Goal: Transaction & Acquisition: Book appointment/travel/reservation

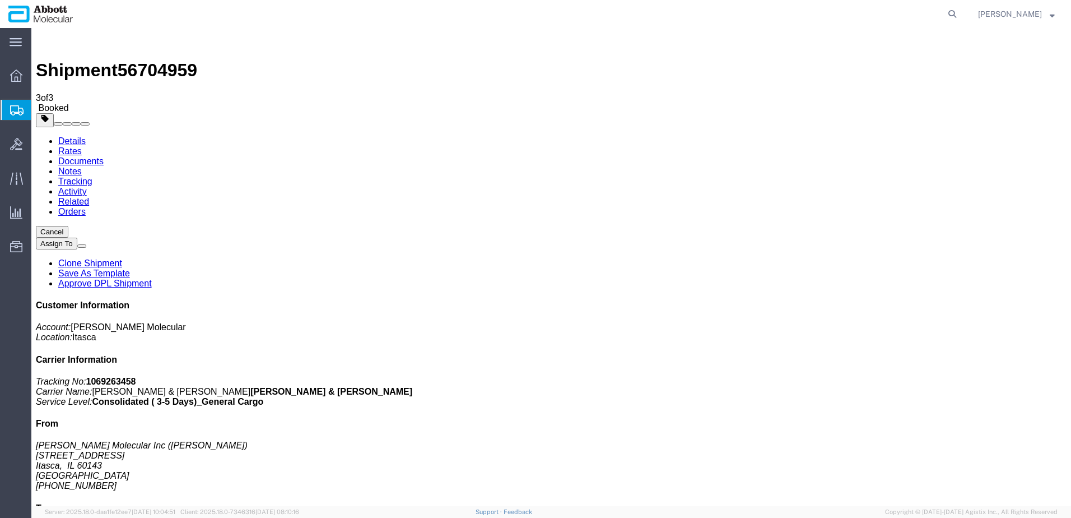
click at [0, 0] on span "Create from Template" at bounding box center [0, 0] width 0 height 0
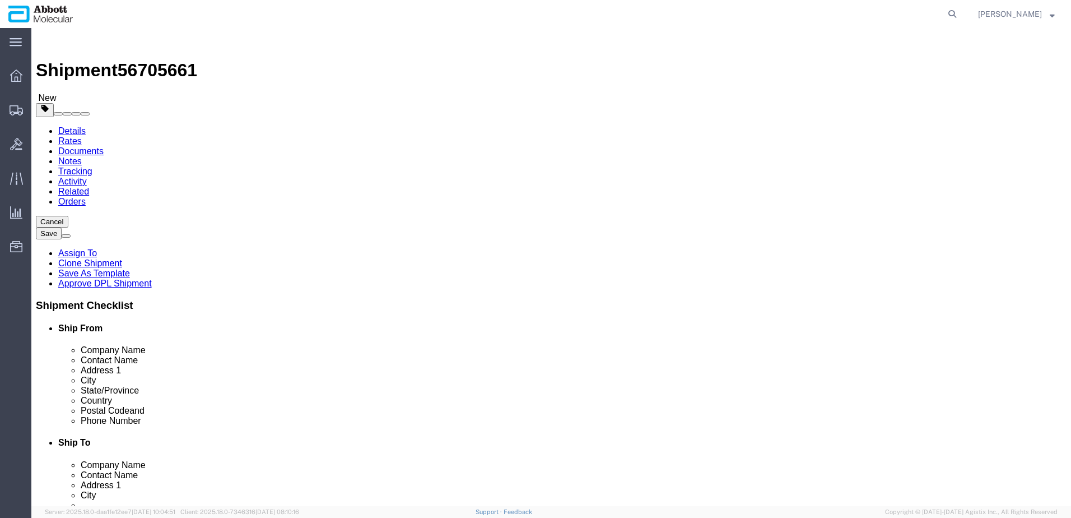
drag, startPoint x: 604, startPoint y: 233, endPoint x: 534, endPoint y: 234, distance: 70.6
click div "Contact Name [PERSON_NAME]"
type input "k"
type input "[PERSON_NAME]"
drag, startPoint x: 651, startPoint y: 272, endPoint x: 473, endPoint y: 276, distance: 178.2
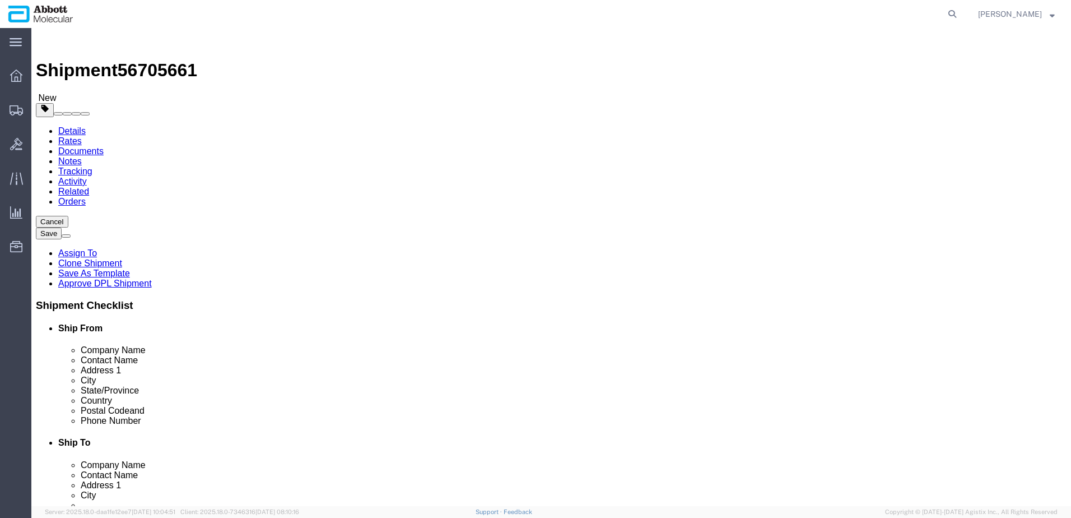
click div "Address [STREET_ADDRESS][PERSON_NAME]"
type input "Department of Pathology, Level 4"
type input "[PERSON_NAME] [MEDICAL_DATA] INSTITUTE, [STREET_ADDRESS][PERSON_NAME]"
type input "3000"
type input "[PHONE_NUMBER]"
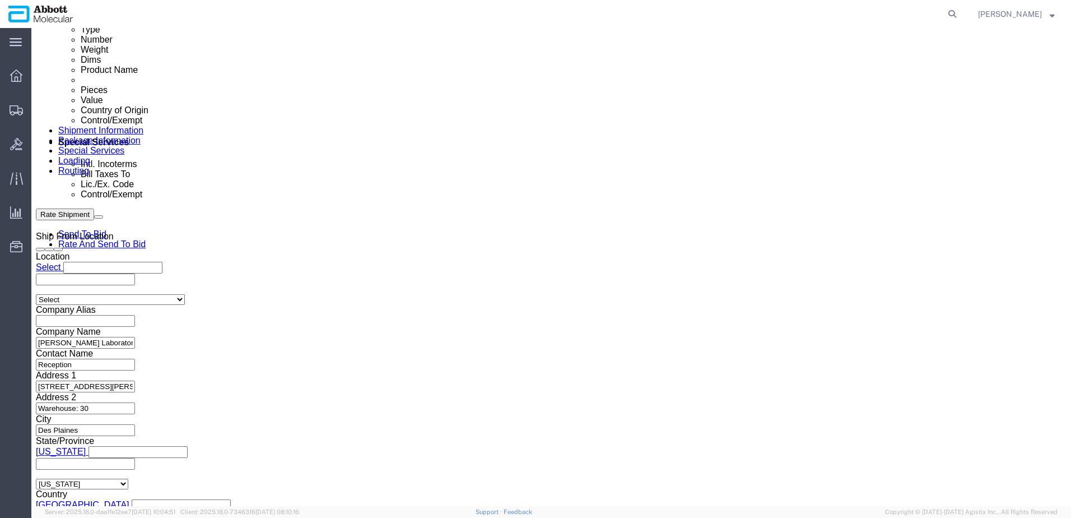
scroll to position [616, 0]
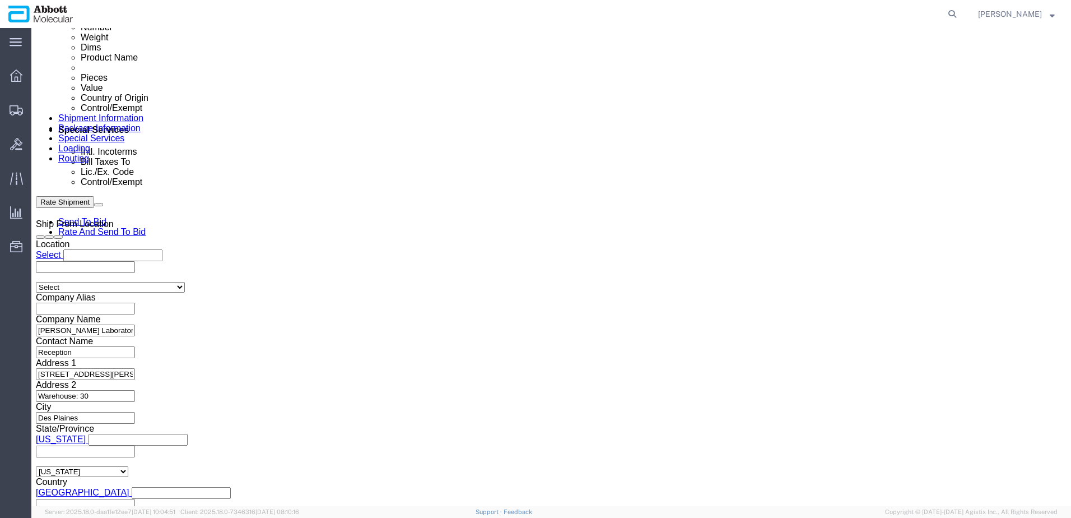
click input "text"
paste input "22C0808292025CP"
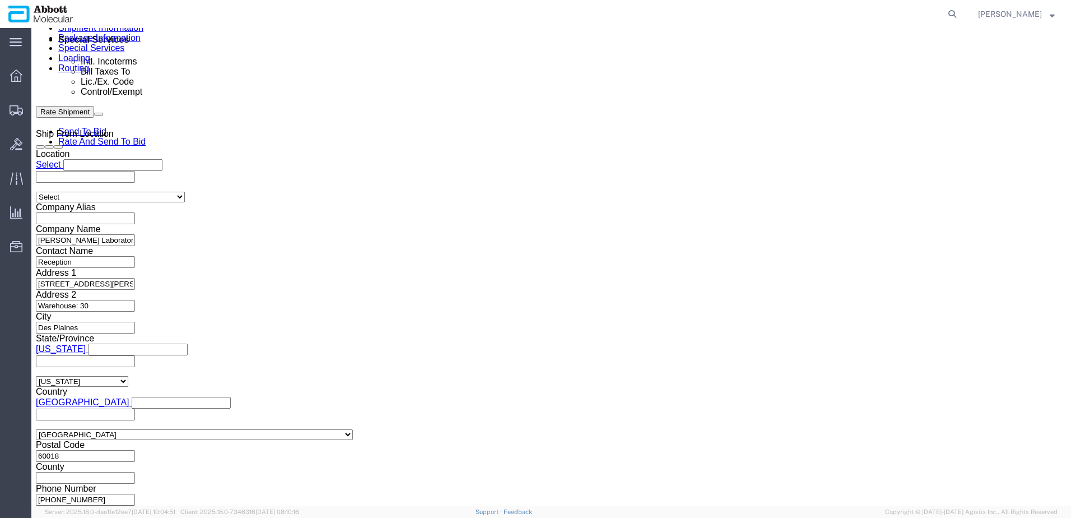
scroll to position [711, 0]
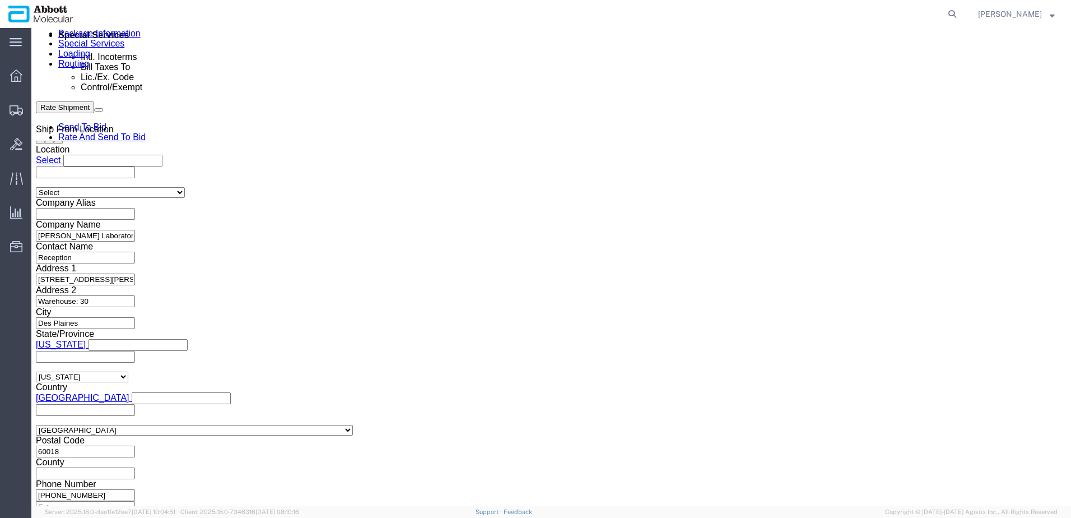
type input "22C0808292025CP"
click button "Continue"
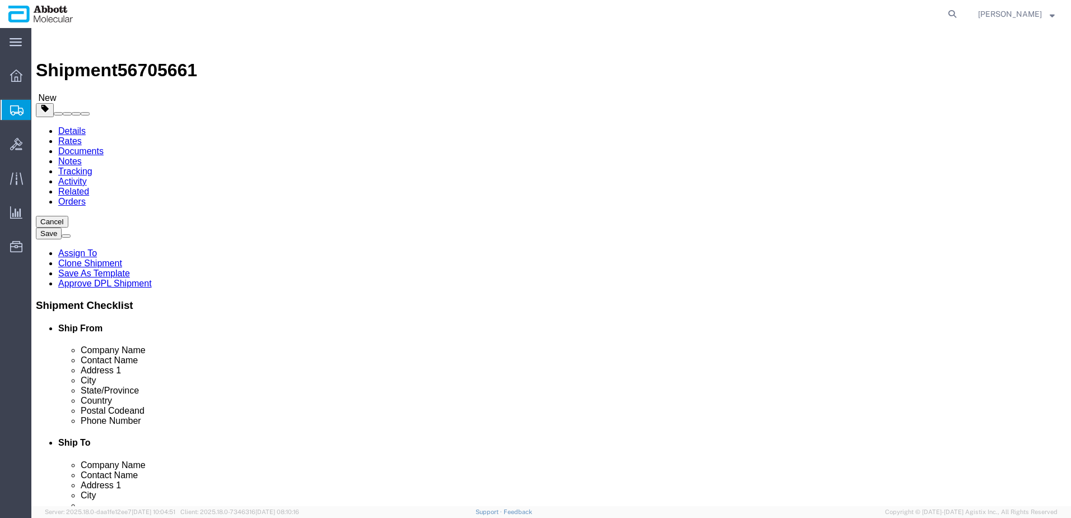
drag, startPoint x: 254, startPoint y: 194, endPoint x: 248, endPoint y: 196, distance: 7.1
click select "Select Box (B) Box (C) Box (D) Cardboard Box(es) Crate (Instrument) Crate(s) En…"
select select "BOXC"
click select "Select Box (B) Box (C) Box (D) Cardboard Box(es) Crate (Instrument) Crate(s) En…"
type input "22.00"
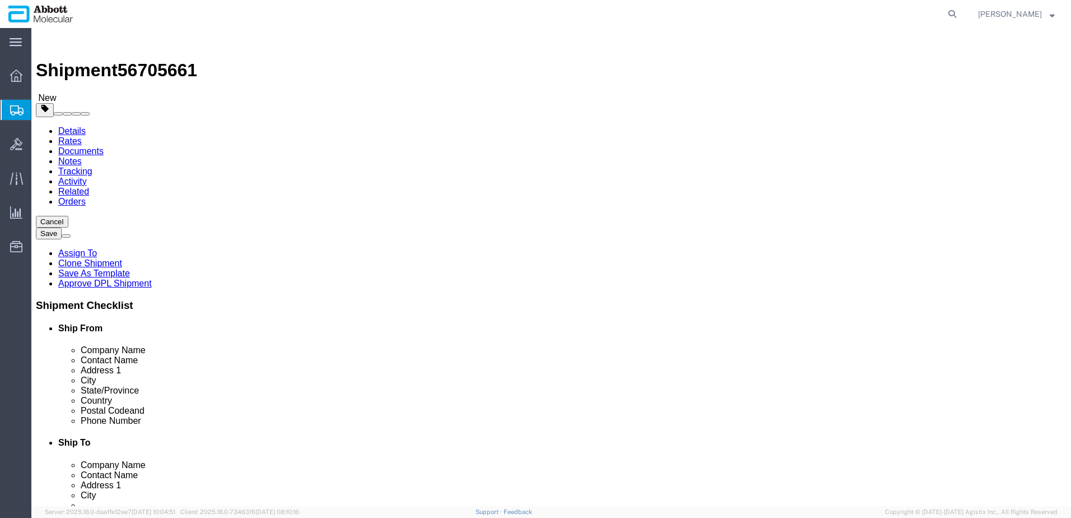
type input "18.00"
drag, startPoint x: 180, startPoint y: 254, endPoint x: 63, endPoint y: 251, distance: 116.6
click div "Package Type Select Box (B) Box (C) Box (D) Cardboard Box(es) Crate (Instrument…"
type input "10"
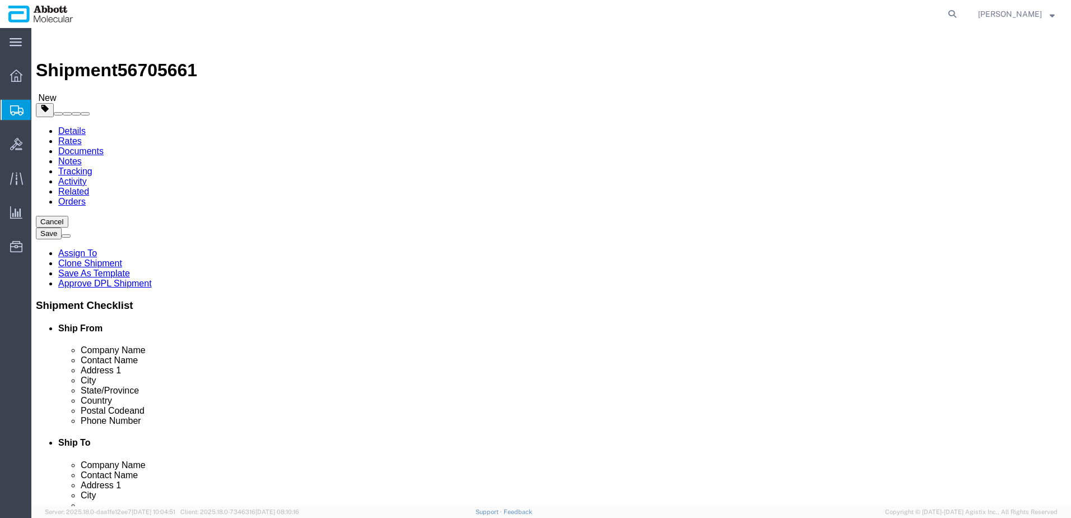
click input "checkbox"
checkbox input "true"
type input "FROM_2_TO_8"
click link "Add Content"
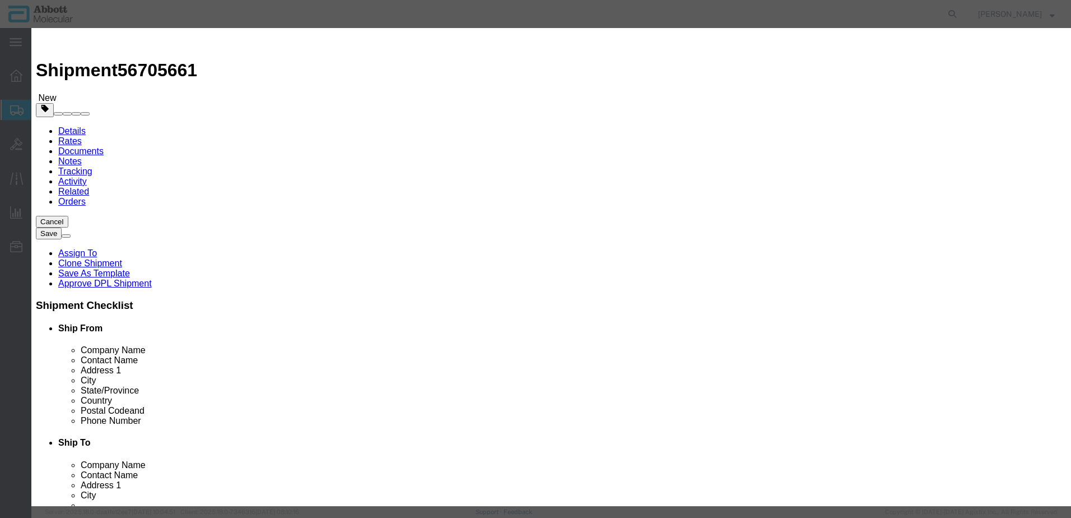
click input "text"
type input "09n59-001IUO"
click strong "09N59-001IUO"
select select
checkbox input "false"
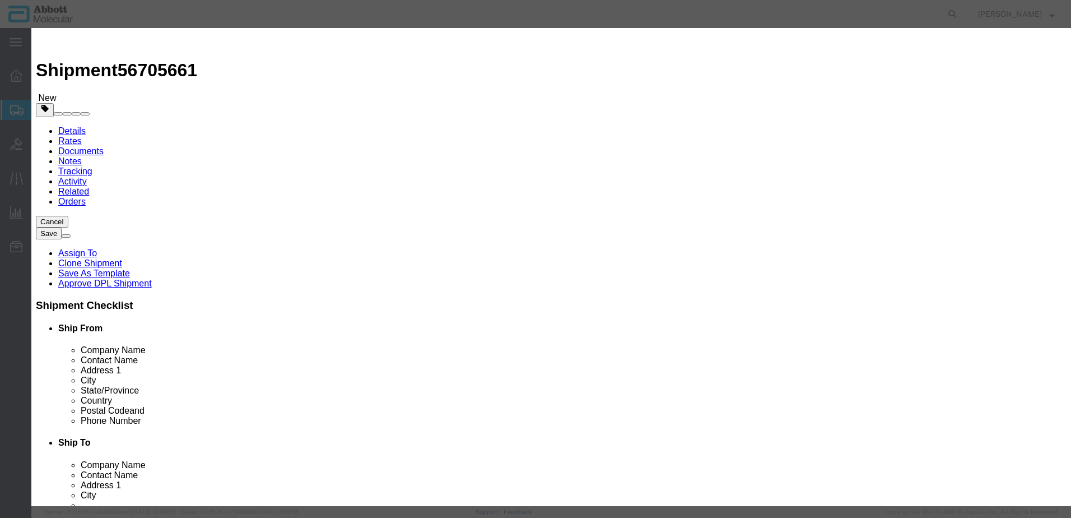
select select "US"
type input "FROZEN"
select select
checkbox input "false"
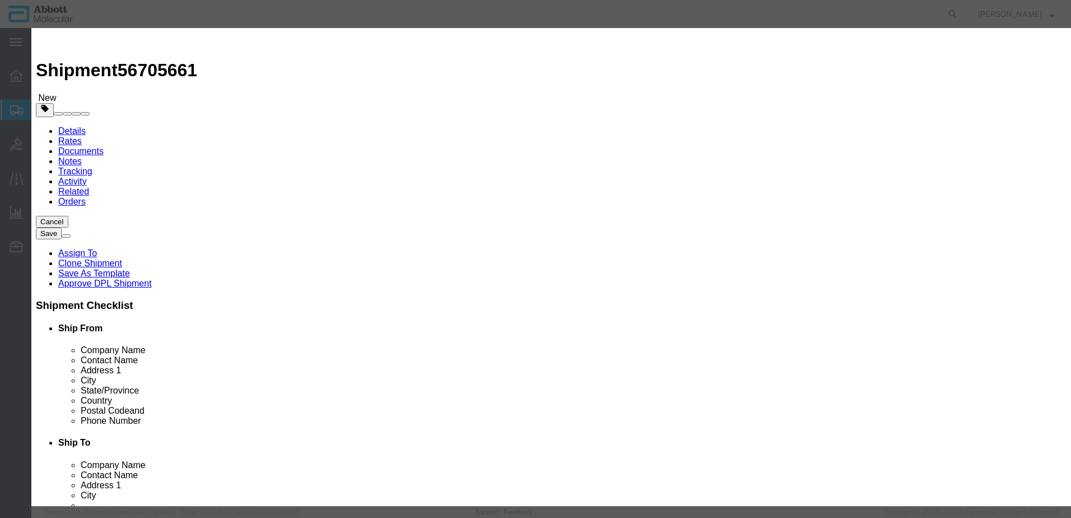
type input "09N59-001IUO"
type textarea "Vysis IntelliFISH ProbeChek Cytology Control SlideKit; IUO"
type input "09N59-001IUO"
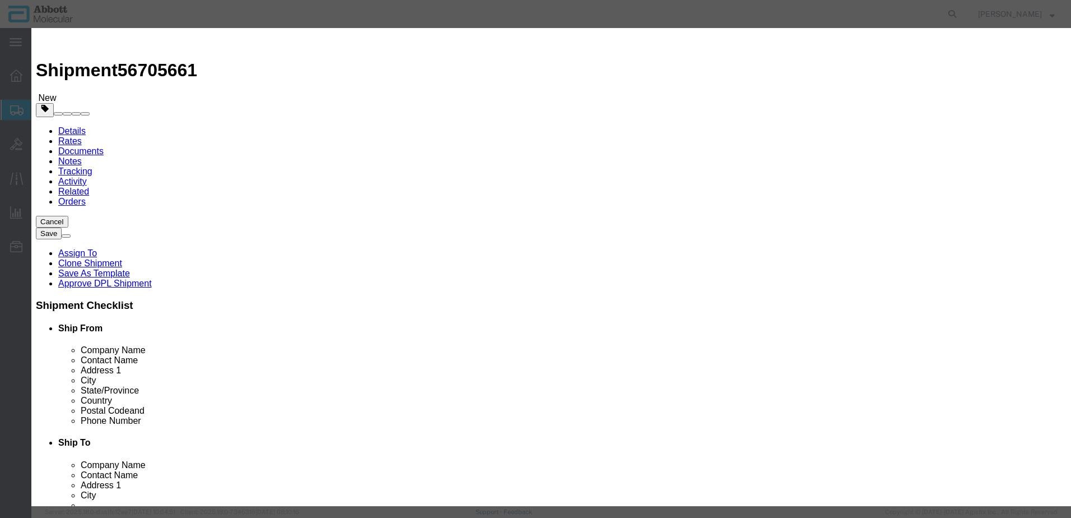
type input "2"
type input "1"
select select "70"
click select "Select Account Type Activity ID Airline Appointment Number ASN Batch Number Bil…"
select select "BATCH_NUMBER"
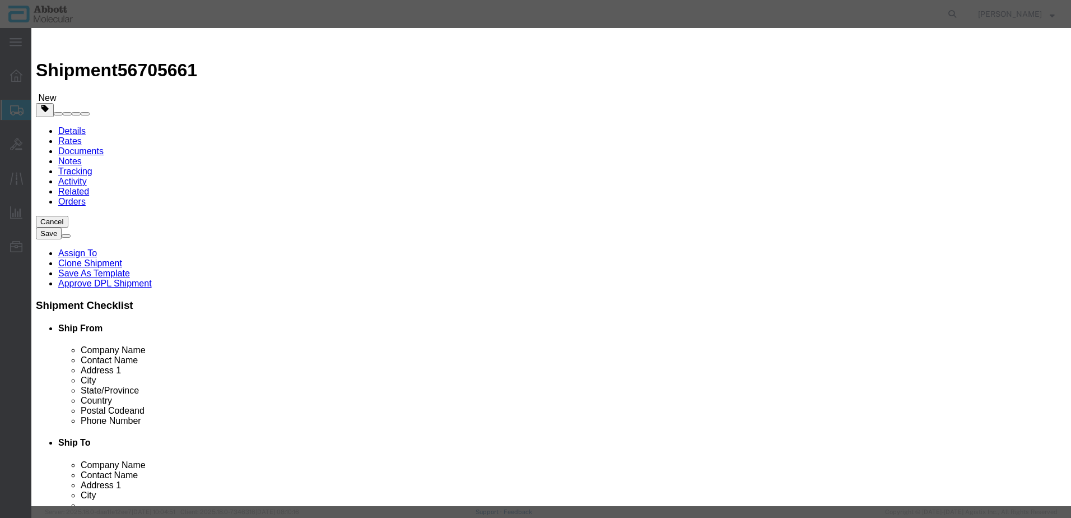
click select "Select Account Type Activity ID Airline Appointment Number ASN Batch Number Bil…"
type input "398673"
type input "0511994070"
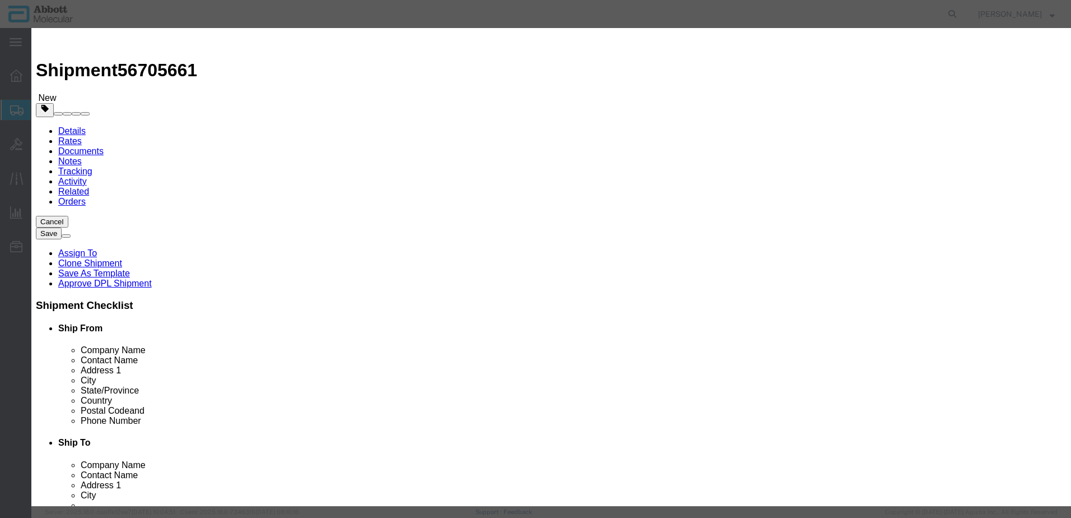
click select "Select ATF BIS DEA EPA FDA FTR ITAR OFAC Other (OPA)"
select select "BIS"
click select "Select ATF BIS DEA EPA FDA FTR ITAR OFAC Other (OPA)"
click select "Select AGR-Agricultural APP-Computers APR-Additional Permissive Exports AVS-Air…"
select select "NLR"
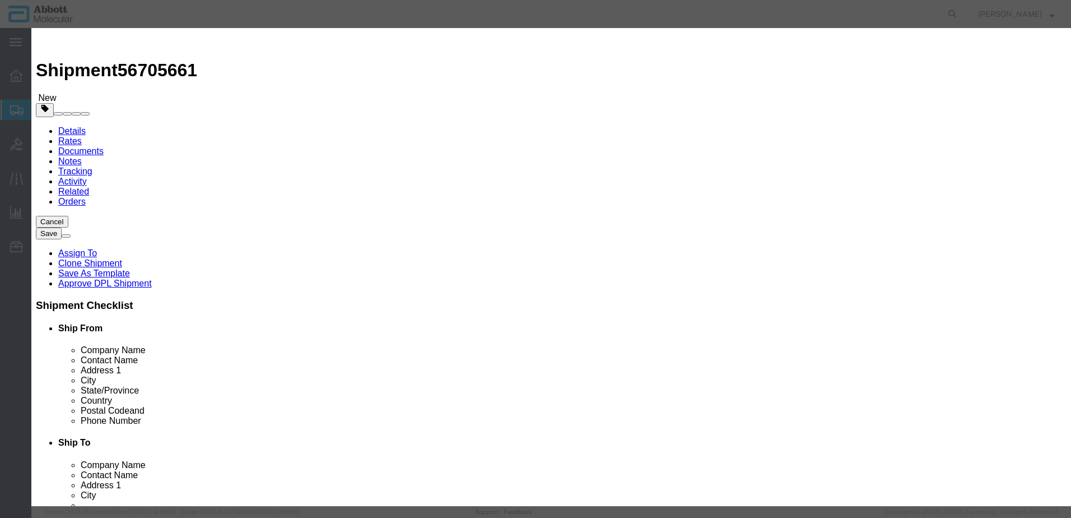
click select "Select AGR-Agricultural APP-Computers APR-Additional Permissive Exports AVS-Air…"
click input "text"
type input "EAR99"
click button "Save & Close"
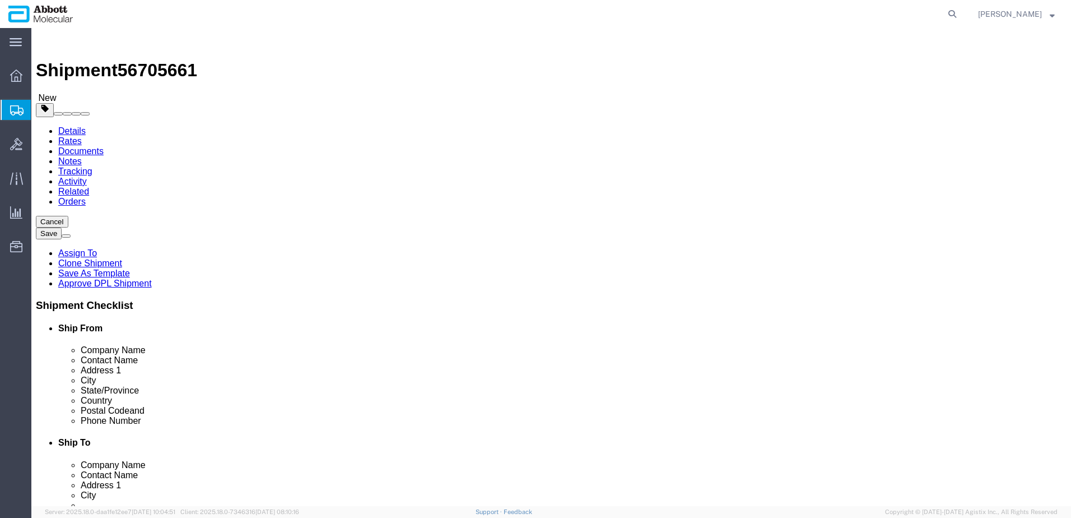
click link "Add Content"
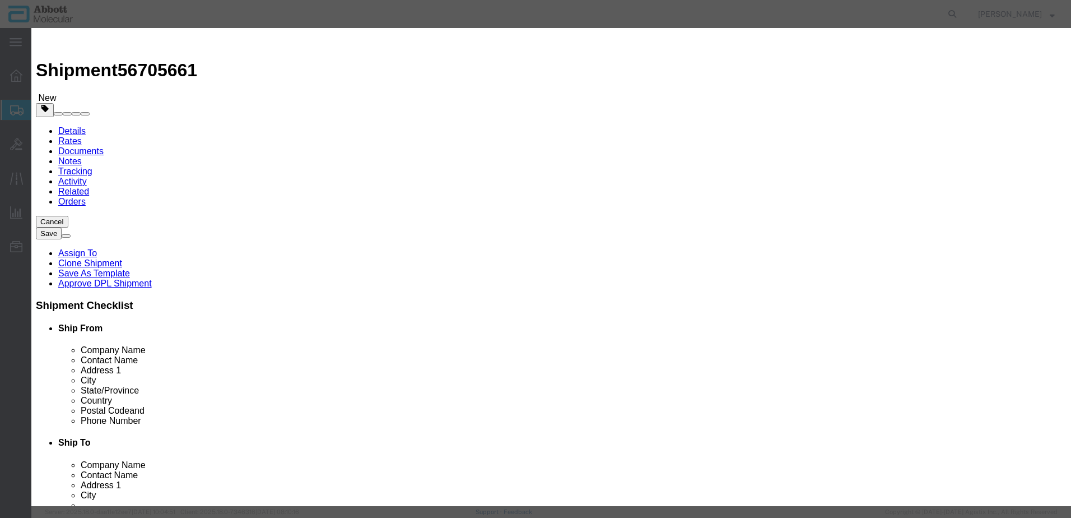
click button "Close"
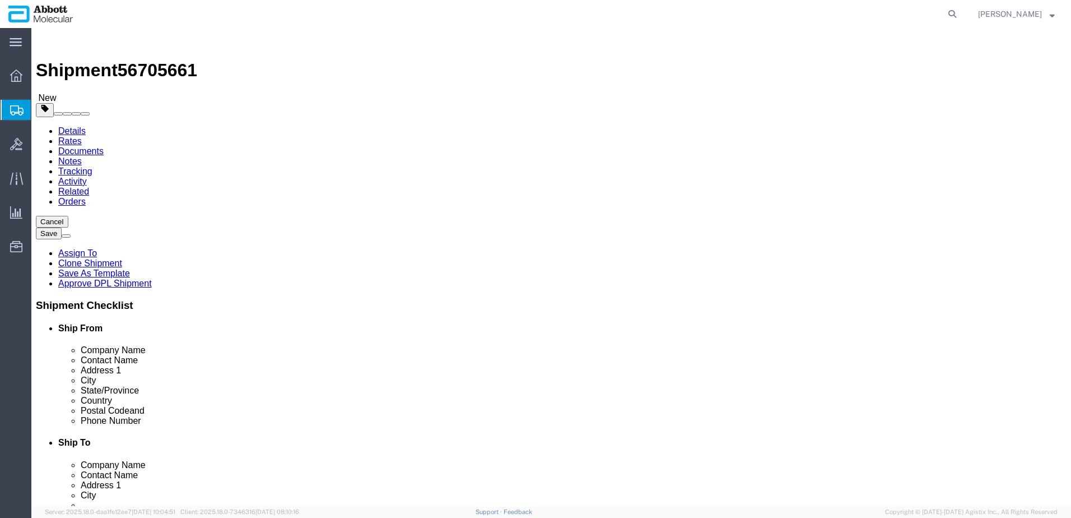
click dd "2.00 Each"
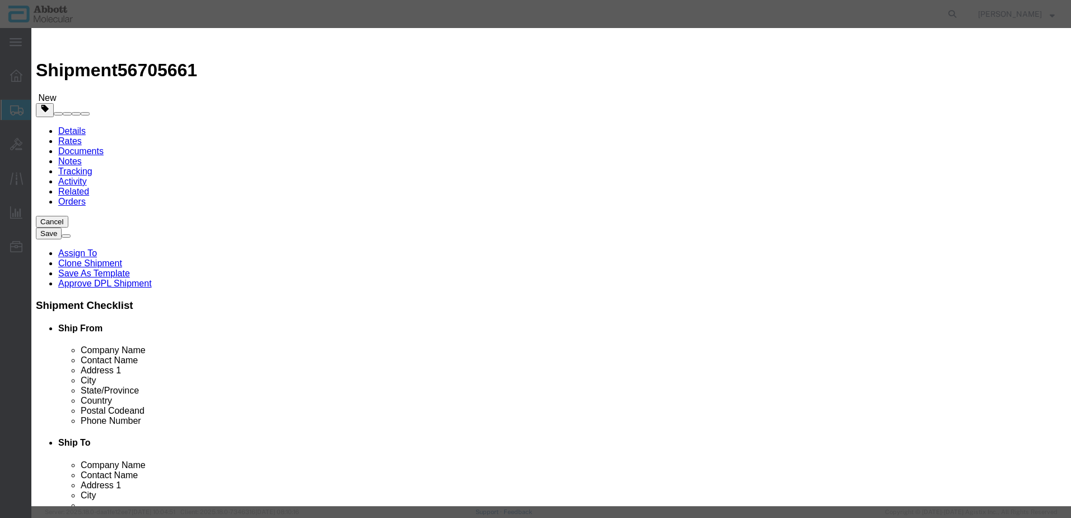
click input "09N59-001IUO"
type input "3"
type input "1.5"
type input "1"
select select "USD"
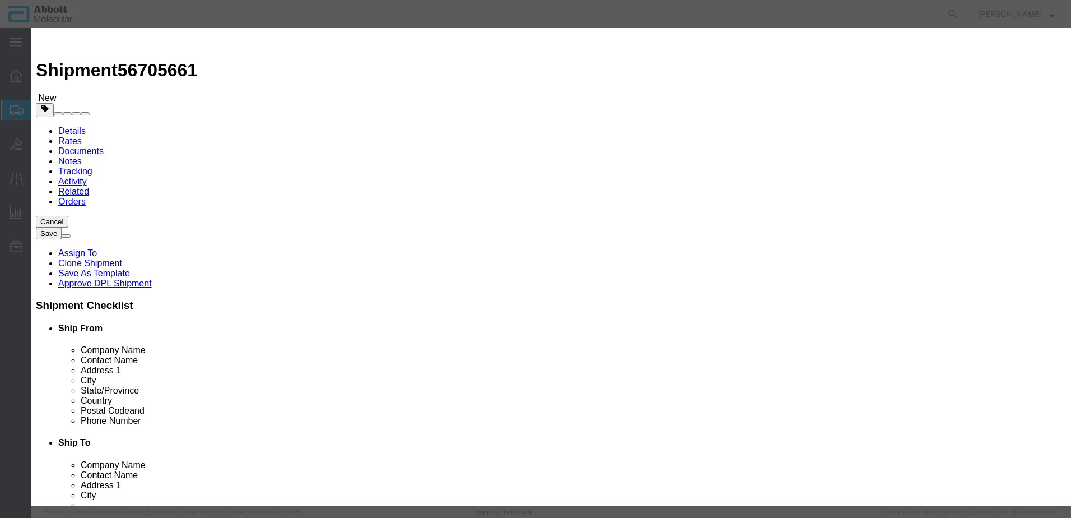
drag, startPoint x: 697, startPoint y: 183, endPoint x: 689, endPoint y: 192, distance: 12.3
click select "Select Account Type Activity ID Airline Appointment Number ASN Batch Number Bil…"
select select "BATCH_NUMBER"
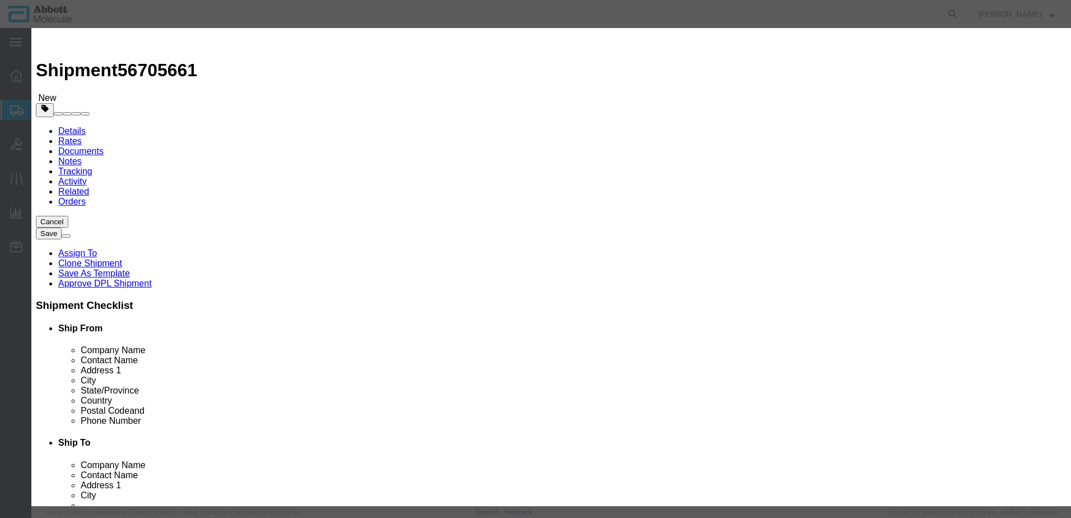
click select "Select Account Type Activity ID Airline Appointment Number ASN Batch Number Bil…"
type input "398672"
click button "Save & Close"
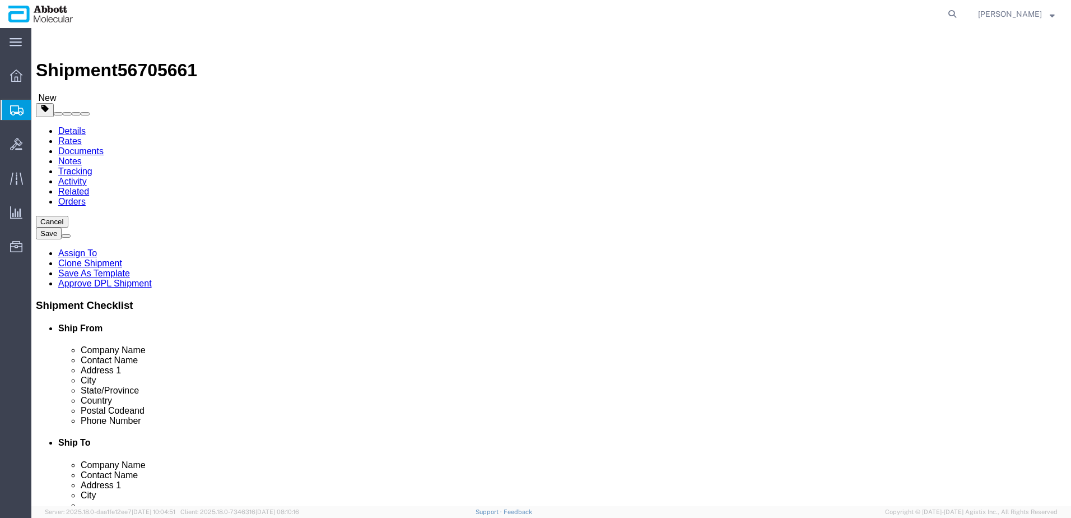
click button "Continue"
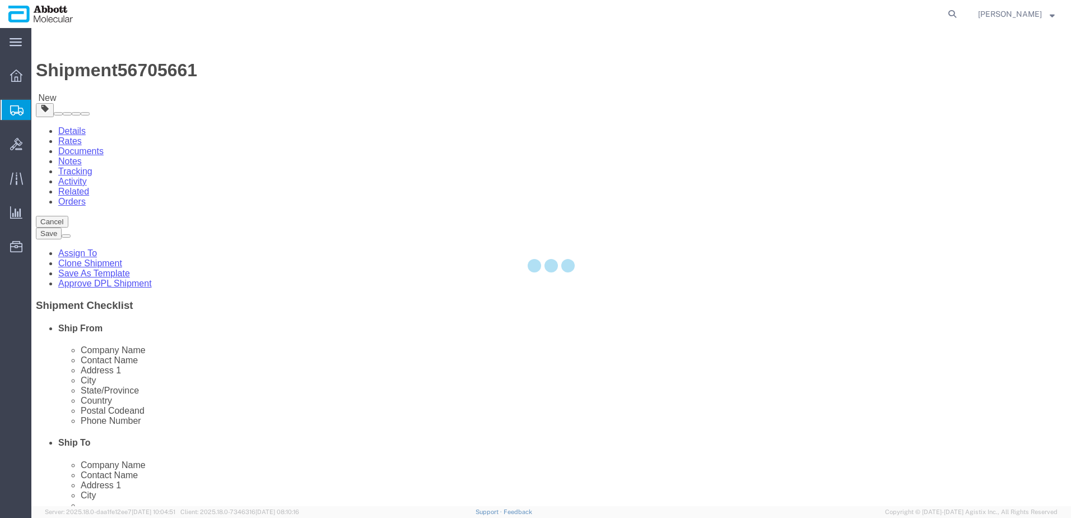
select select
select select "COSTCENTER"
select select "60371"
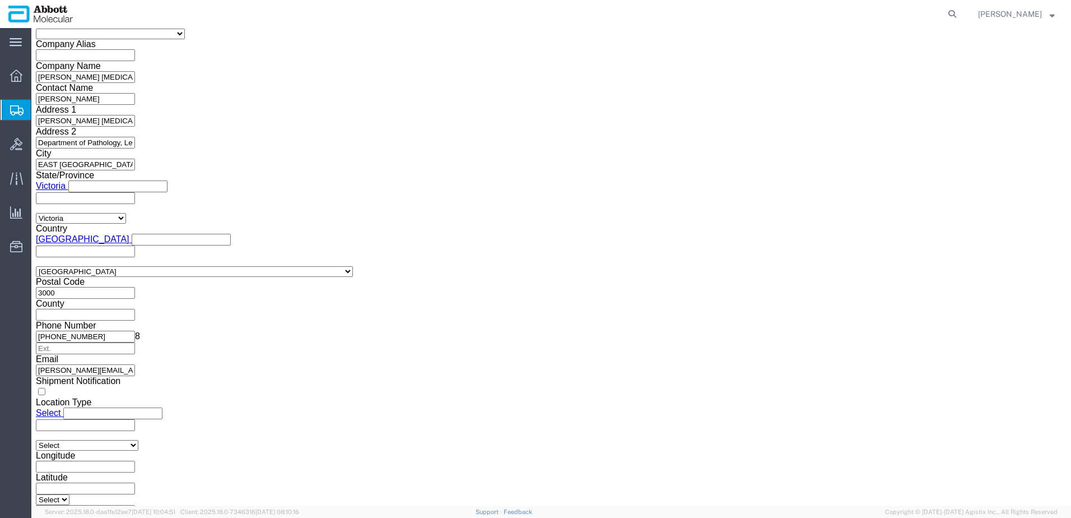
scroll to position [1494, 0]
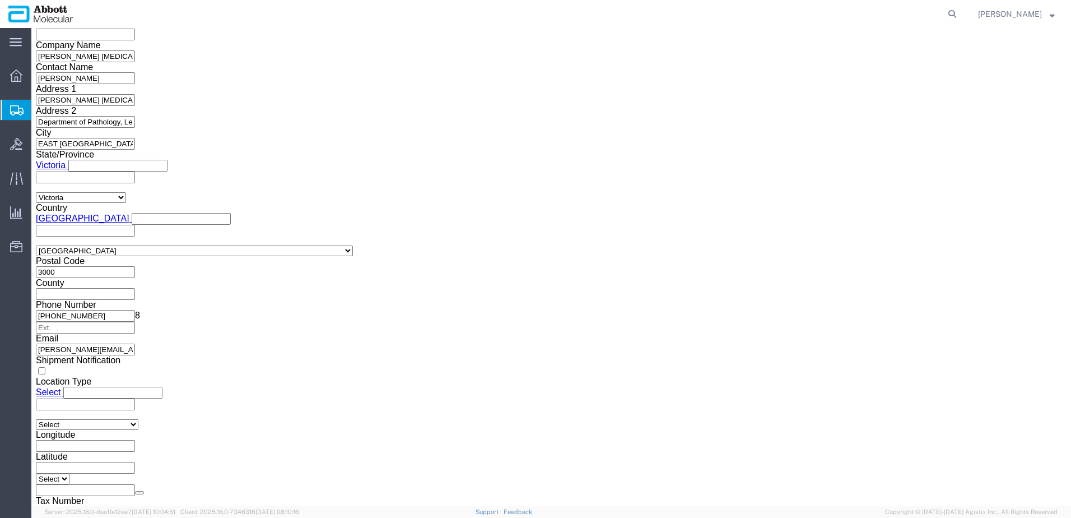
drag, startPoint x: 548, startPoint y: 380, endPoint x: 541, endPoint y: 363, distance: 18.3
click button "Upload"
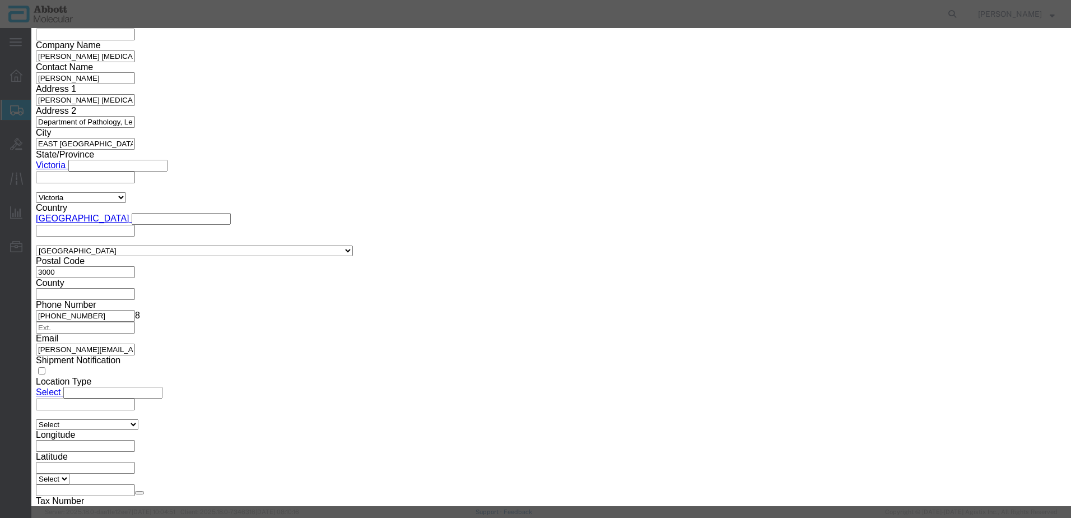
click button "Browse"
type input "C:\fakepath\22C0808292025CP SLI DSV.pdf"
click button "Upload"
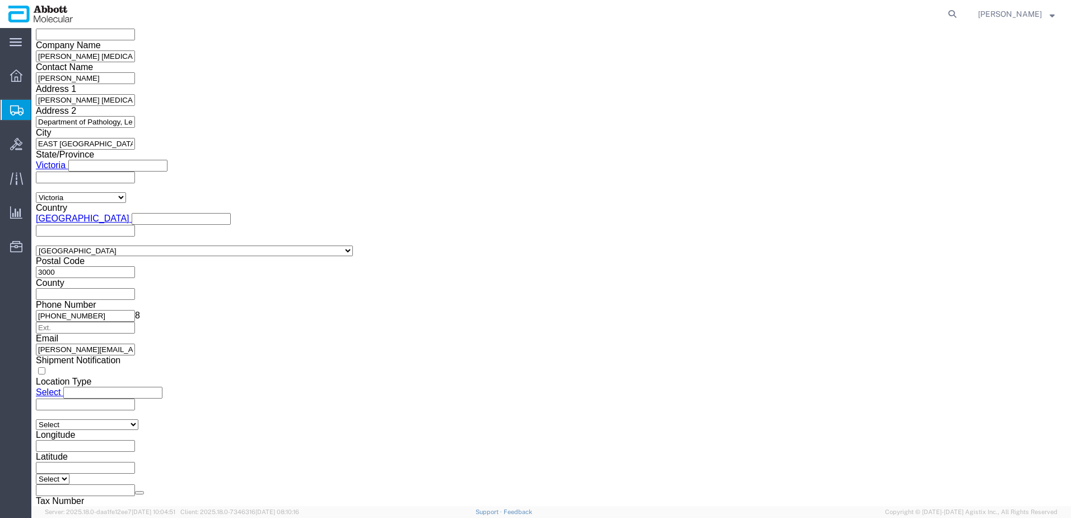
drag, startPoint x: 27, startPoint y: 15, endPoint x: 152, endPoint y: 14, distance: 124.9
click div "Shipment 56705661 New"
copy h1 "Shipment 56705661"
click button "Rate Shipment"
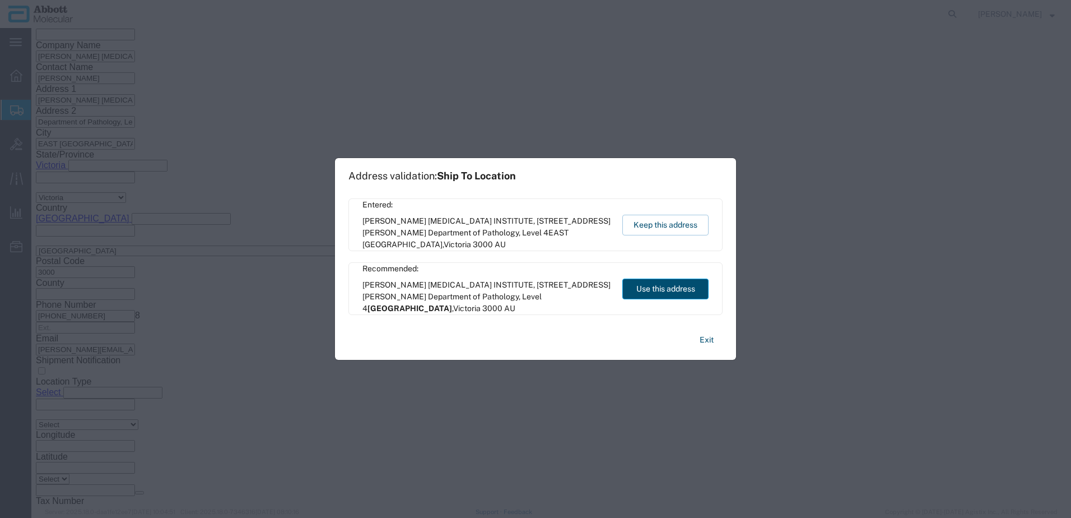
click at [639, 290] on button "Use this address" at bounding box center [665, 288] width 86 height 21
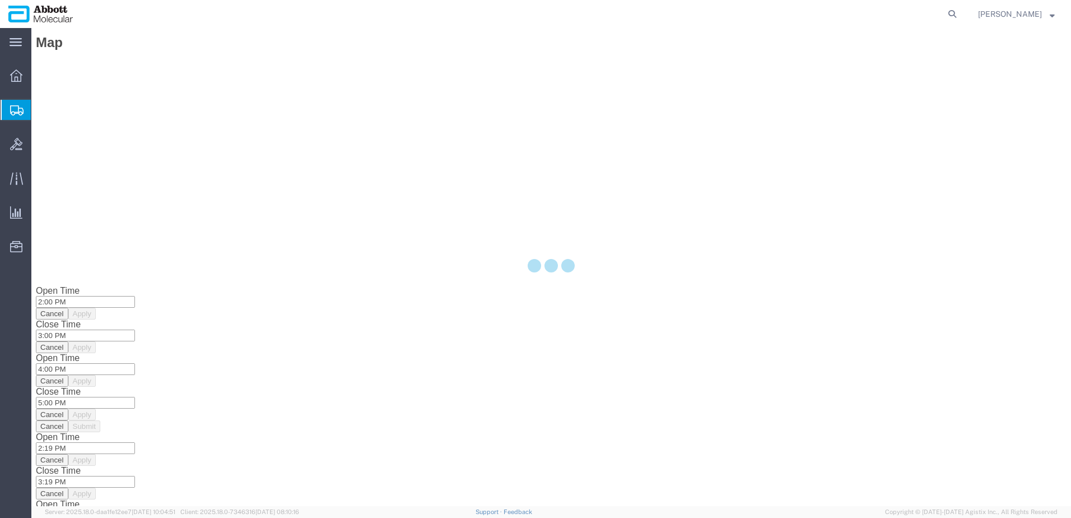
scroll to position [0, 0]
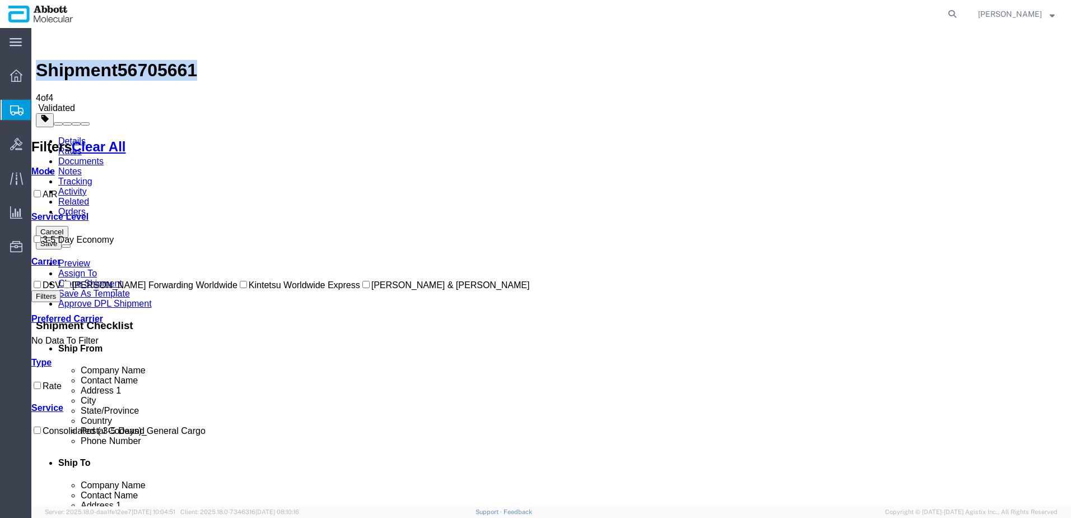
click at [41, 281] on input "DSV" at bounding box center [37, 284] width 7 height 7
checkbox input "true"
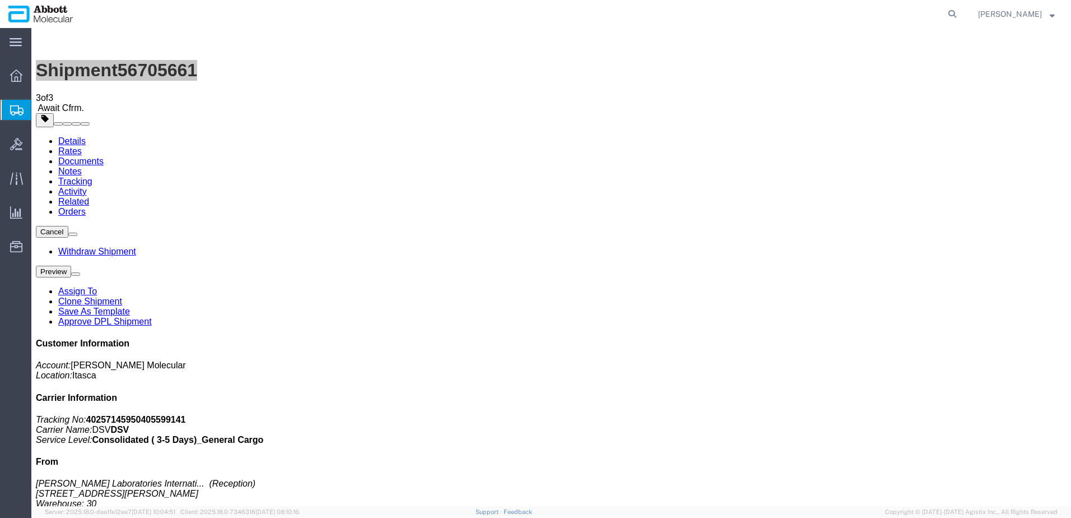
drag, startPoint x: 62, startPoint y: 163, endPoint x: 0, endPoint y: 141, distance: 65.4
click at [0, 0] on span "Create from Template" at bounding box center [0, 0] width 0 height 0
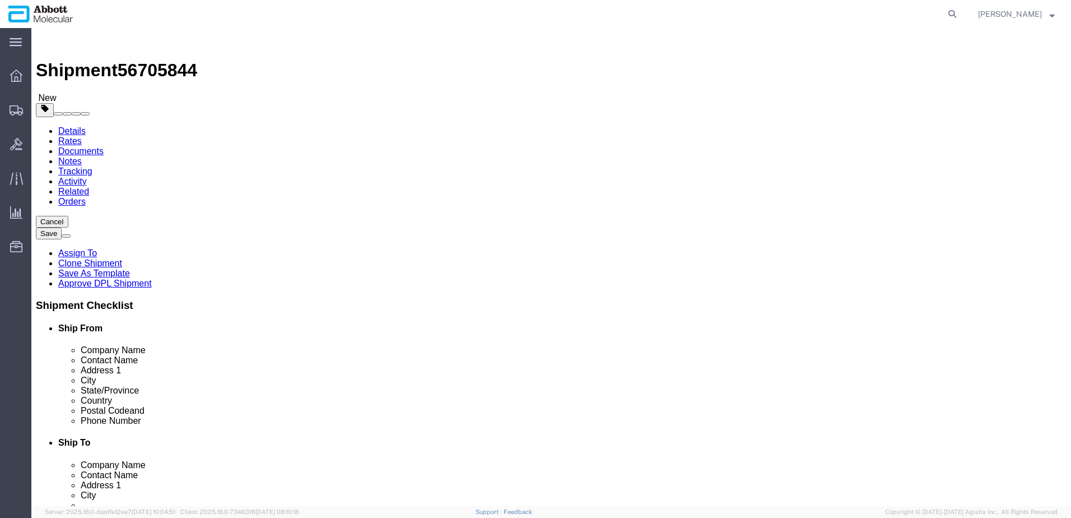
drag, startPoint x: 613, startPoint y: 231, endPoint x: 528, endPoint y: 229, distance: 85.7
click div "Contact Name [PERSON_NAME]"
type input "k"
type input "[PERSON_NAME]"
click input "[PHONE_NUMBER]"
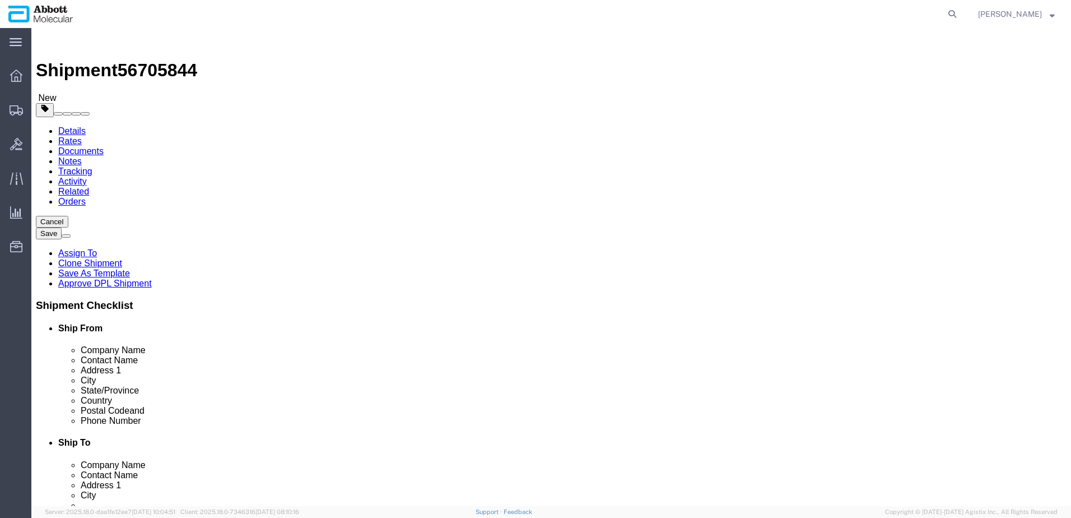
drag, startPoint x: 604, startPoint y: 375, endPoint x: 531, endPoint y: 374, distance: 74.0
click div "Phone Number [PHONE_NUMBER]"
paste input "[PHONE_NUMBER]"
type input "[PHONE_NUMBER]"
click input "[PERSON_NAME][EMAIL_ADDRESS][PERSON_NAME][PERSON_NAME][DOMAIN_NAME]"
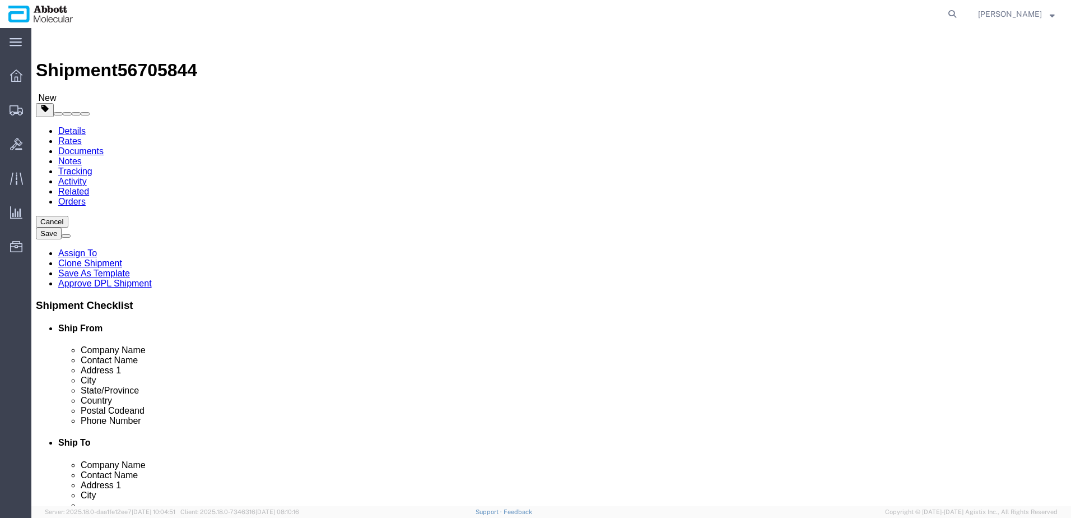
drag, startPoint x: 652, startPoint y: 401, endPoint x: 505, endPoint y: 396, distance: 146.9
click div "Email [PERSON_NAME][EMAIL_ADDRESS][PERSON_NAME][PERSON_NAME][DOMAIN_NAME]"
click input "[PERSON_NAME][EMAIL_ADDRESS][PERSON_NAME][PERSON_NAME][DOMAIN_NAME]"
drag, startPoint x: 673, startPoint y: 400, endPoint x: 513, endPoint y: 391, distance: 160.5
click div "Location Select Select My Profile Location Des Plaines [GEOGRAPHIC_DATA] Receiv…"
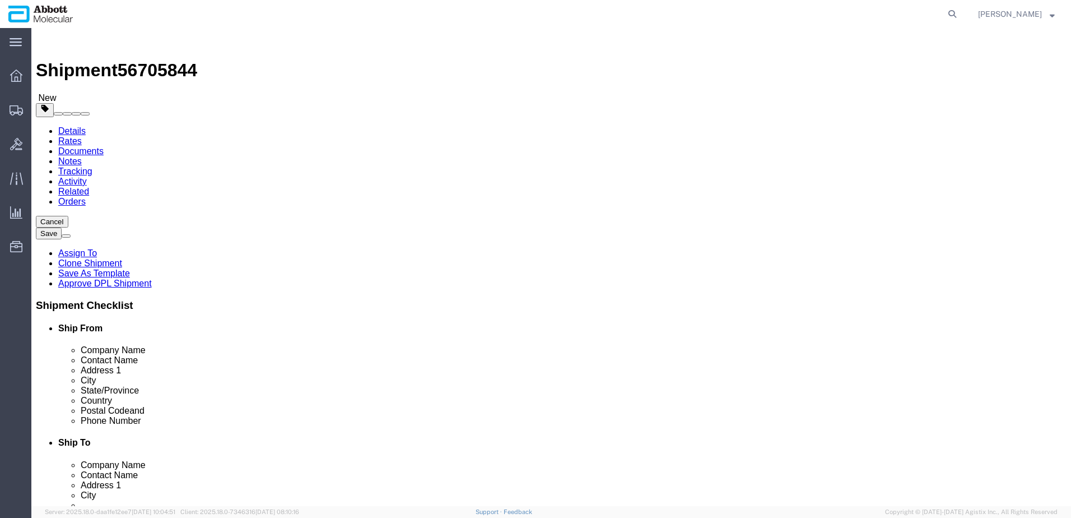
paste input "[EMAIL_ADDRESS][DOMAIN_NAME]"
type input "[EMAIL_ADDRESS][DOMAIN_NAME]"
checkbox input "true"
click div "Location Select Select My Profile Location Des Plaines [GEOGRAPHIC_DATA] Receiv…"
click input "[PERSON_NAME] [MEDICAL_DATA] INSTITUTE"
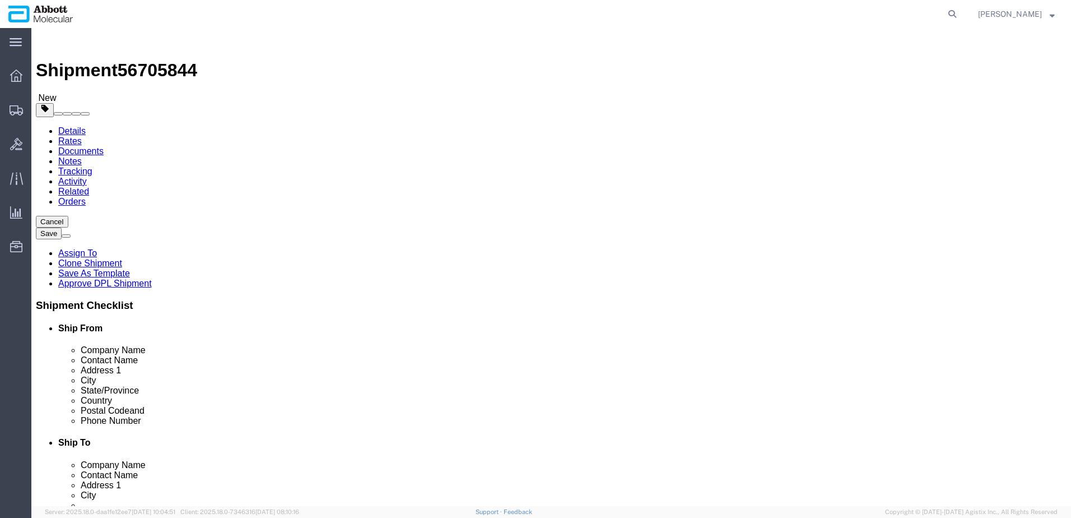
click input "[PERSON_NAME] [MEDICAL_DATA] INSTITUTE"
type input "[PERSON_NAME] [MEDICAL_DATA] INSTITUTE, [STREET_ADDRESS][PERSON_NAME]"
type input "Department of Pathology, Level 4"
type input "3000"
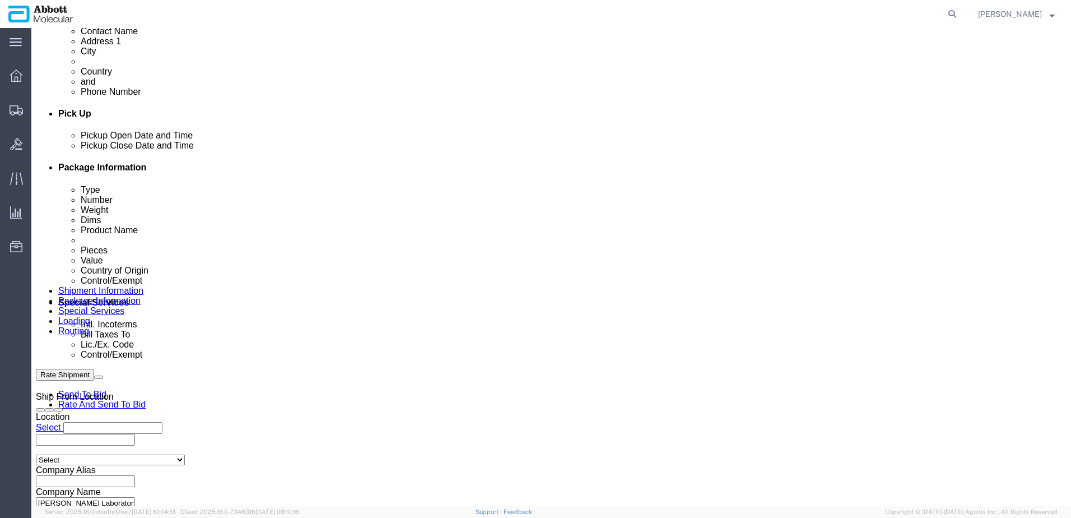
scroll to position [448, 0]
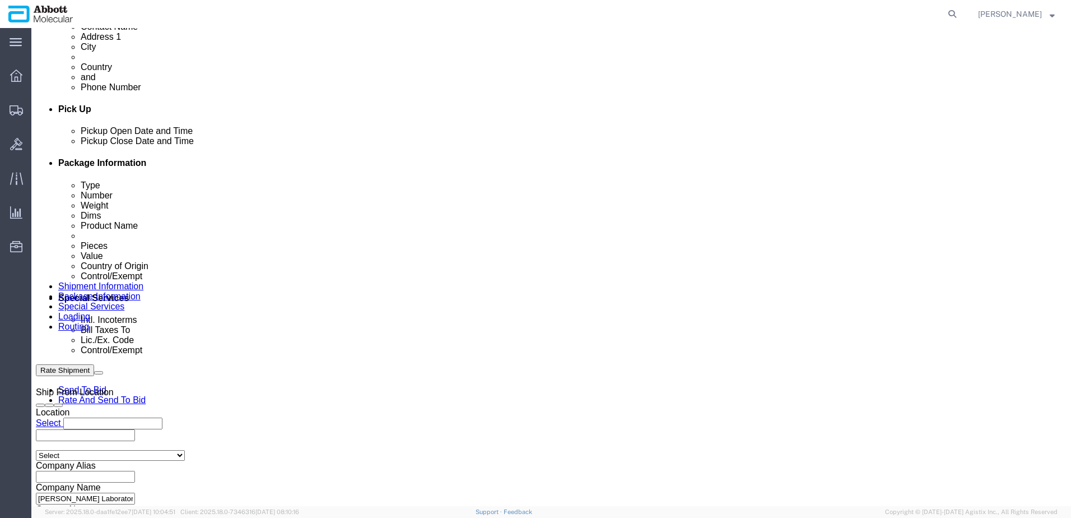
drag, startPoint x: 171, startPoint y: 430, endPoint x: 181, endPoint y: 426, distance: 10.1
click input "text"
paste input "[EMAIL_ADDRESS][DOMAIN_NAME]"
type input "[EMAIL_ADDRESS][DOMAIN_NAME]"
click input "text"
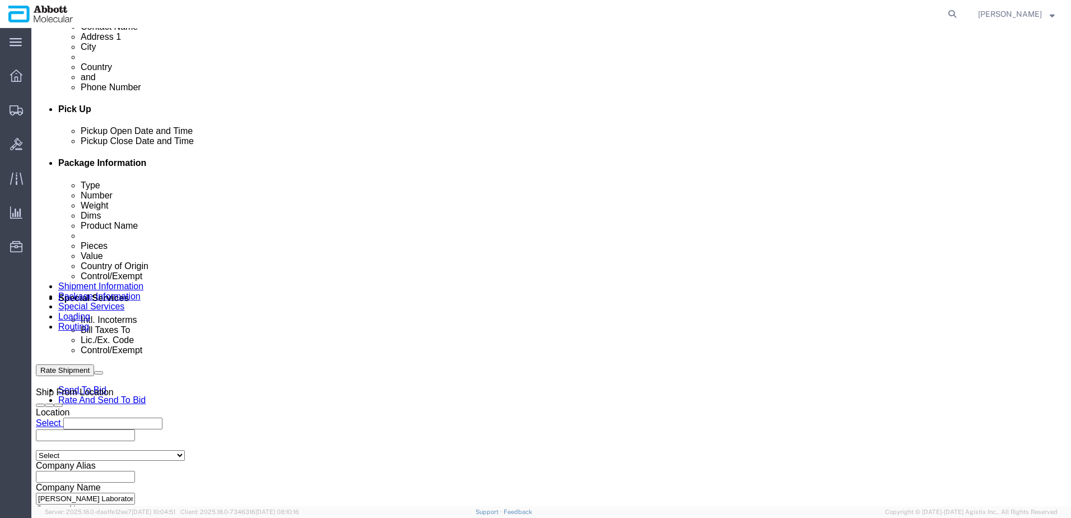
paste input "22C0808292025"
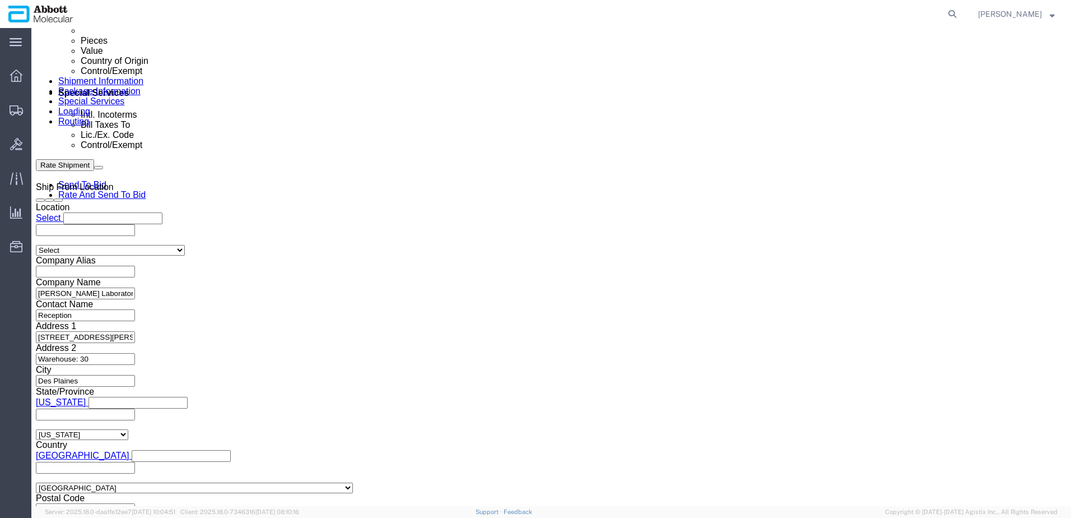
scroll to position [711, 0]
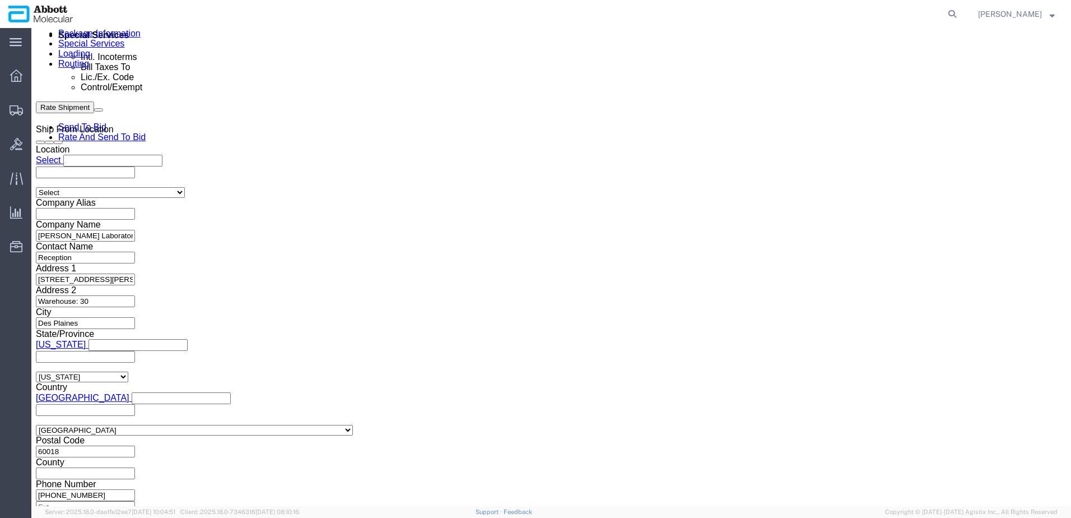
type input "22C0808292025"
click button "Continue"
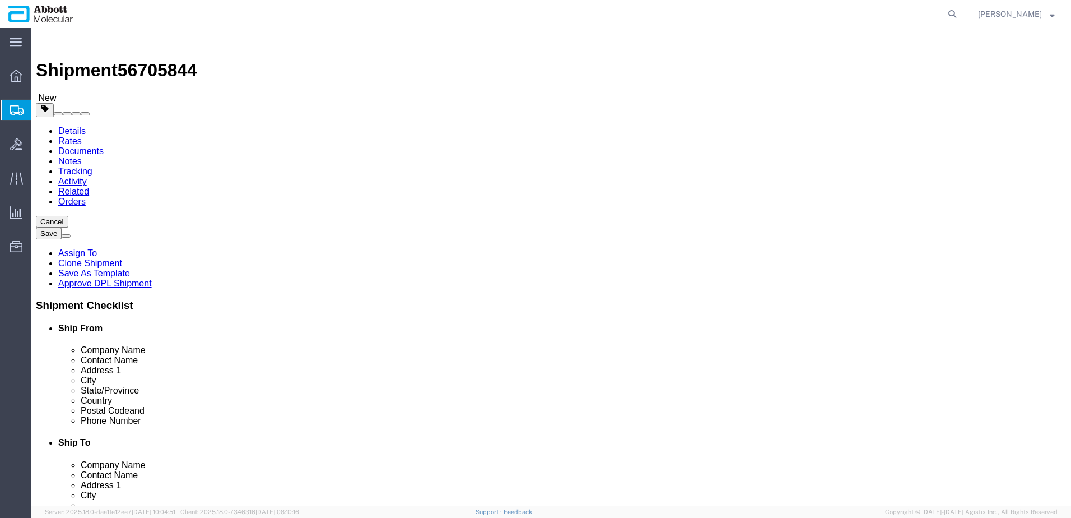
click select "Select Box (B) Box (C) Box (D) Cardboard Box(es) Crate (Instrument) Crate(s) En…"
select select "BOXC"
click select "Select Box (B) Box (C) Box (D) Cardboard Box(es) Crate (Instrument) Crate(s) En…"
type input "22.00"
type input "18.00"
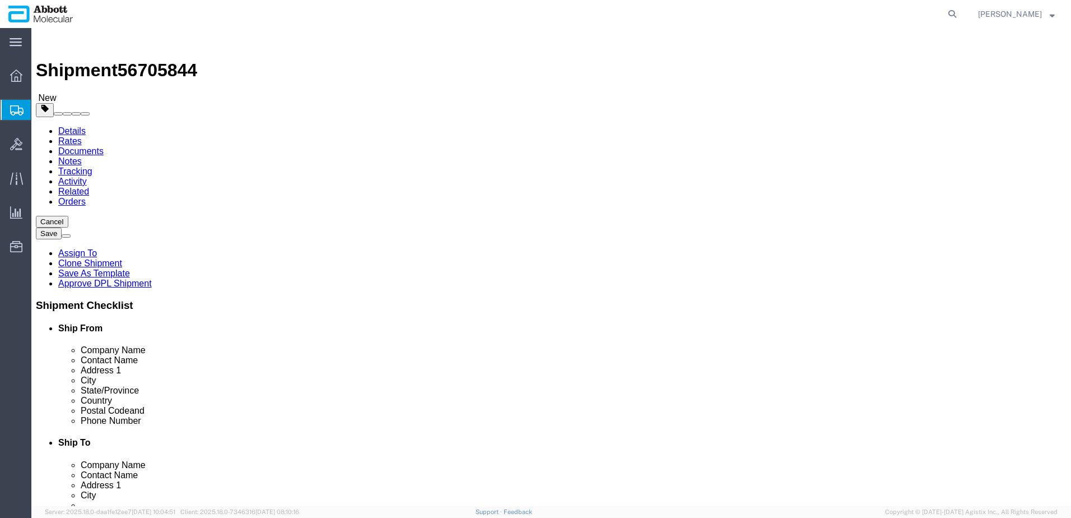
type input "18.00"
drag, startPoint x: 173, startPoint y: 257, endPoint x: 26, endPoint y: 261, distance: 146.3
click div "Weight 0.00 Select kgs lbs Ship. t°"
type input "18"
click input "checkbox"
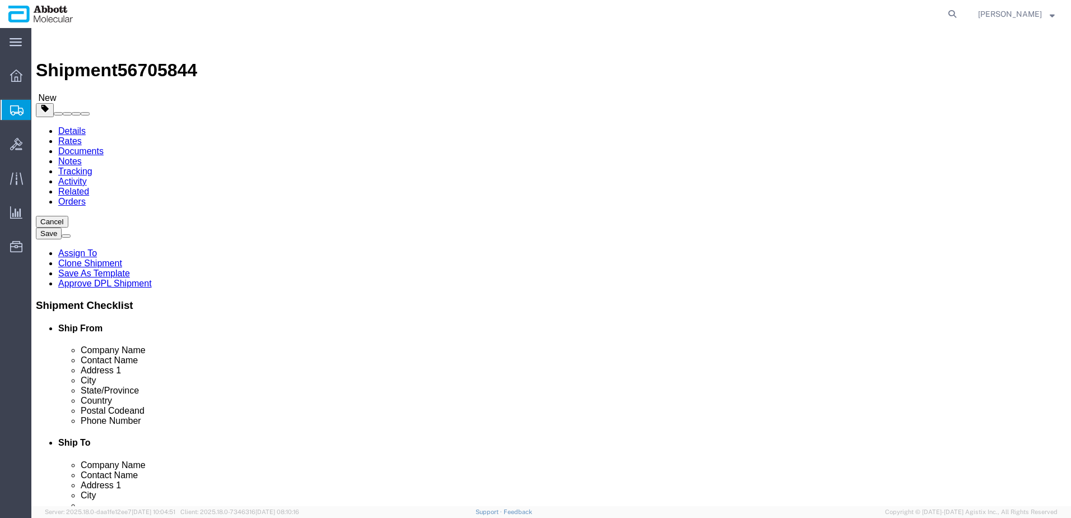
checkbox input "true"
type input "FROZEN"
click link "Add Content"
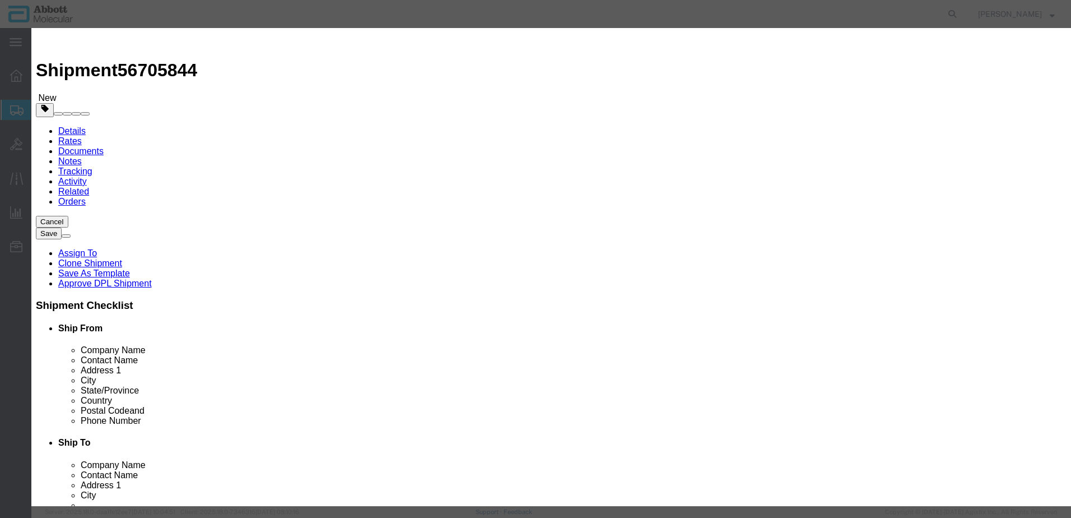
click input "text"
type input "09N48-020IUO"
click strong "09N48-020IUO"
select select
checkbox input "false"
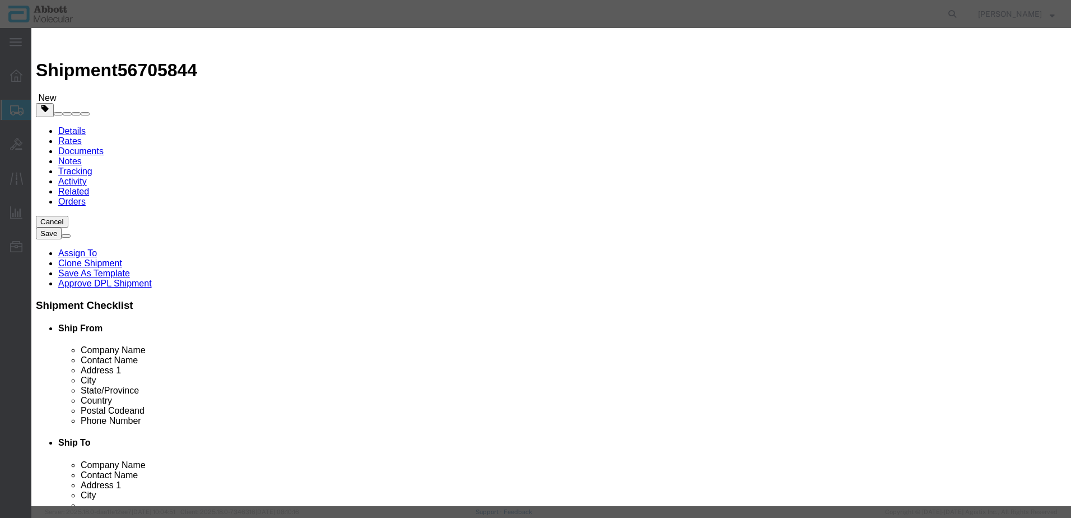
select select "US"
type input "FROZEN"
select select
checkbox input "false"
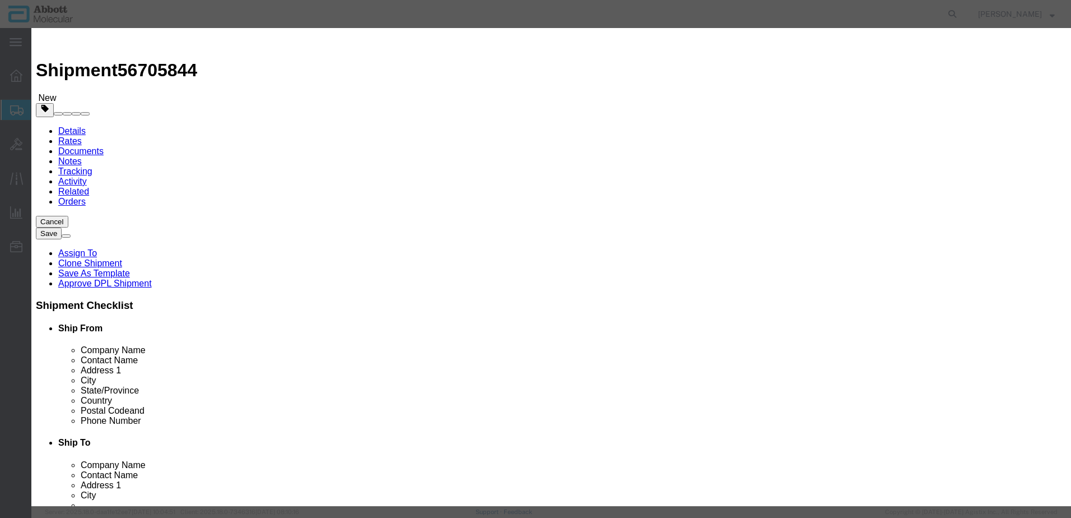
type input "09N48-020IUO"
type textarea "Vysis IntelliFISH CCND1/IGH XT FISH Probe Kit; IUO"
type input "09N48-020IUO"
type input "2"
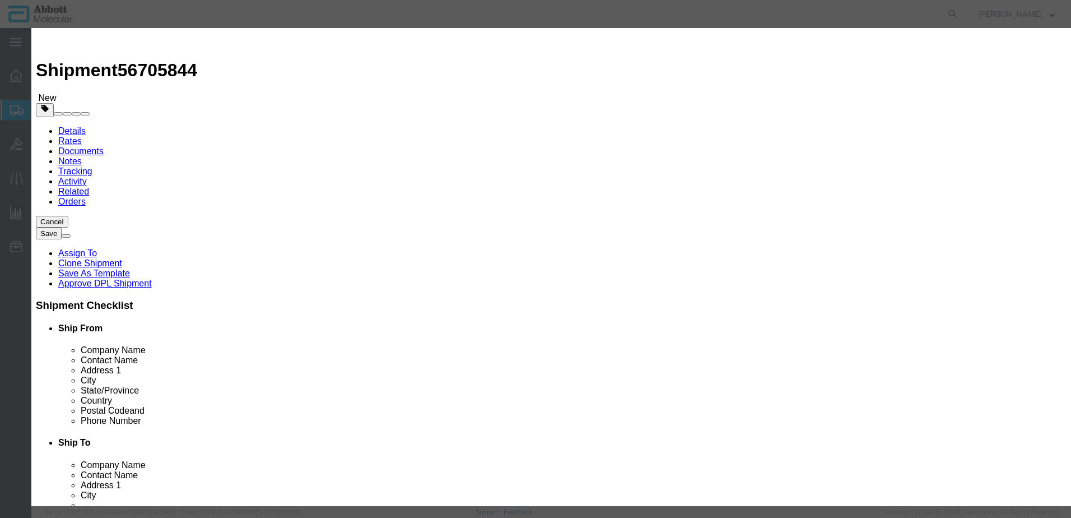
type input "1"
select select "70"
click select "Select Account Type Activity ID Airline Appointment Number ASN Batch Number Bil…"
select select "BATCH_NUMBER"
click select "Select Account Type Activity ID Airline Appointment Number ASN Batch Number Bil…"
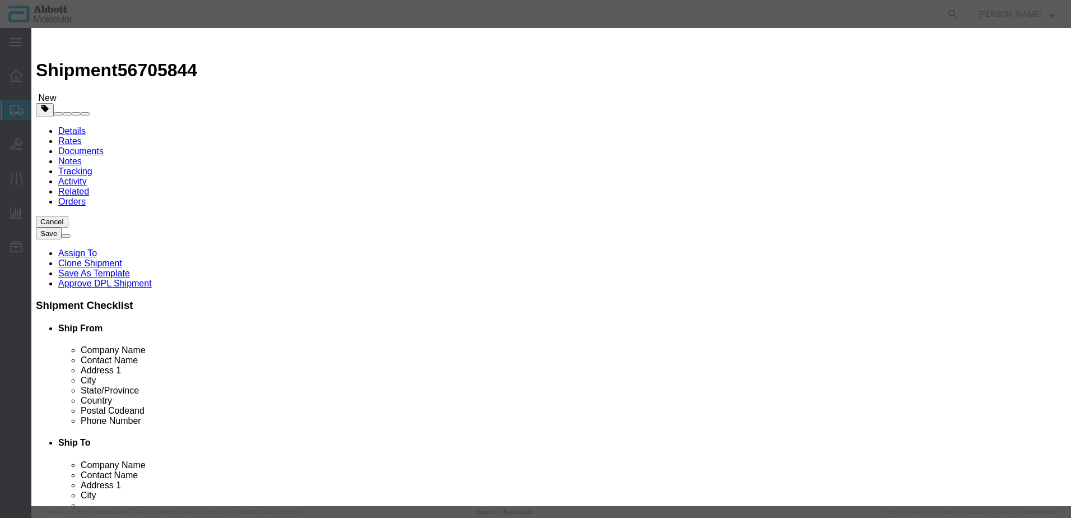
scroll to position [186, 0]
type input "398656"
click input "text"
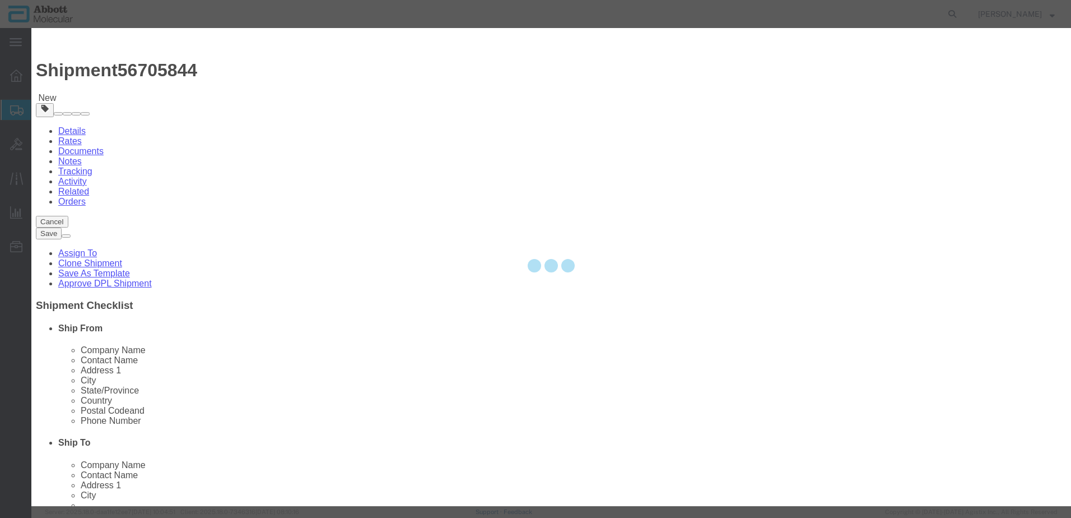
type input "3822190080"
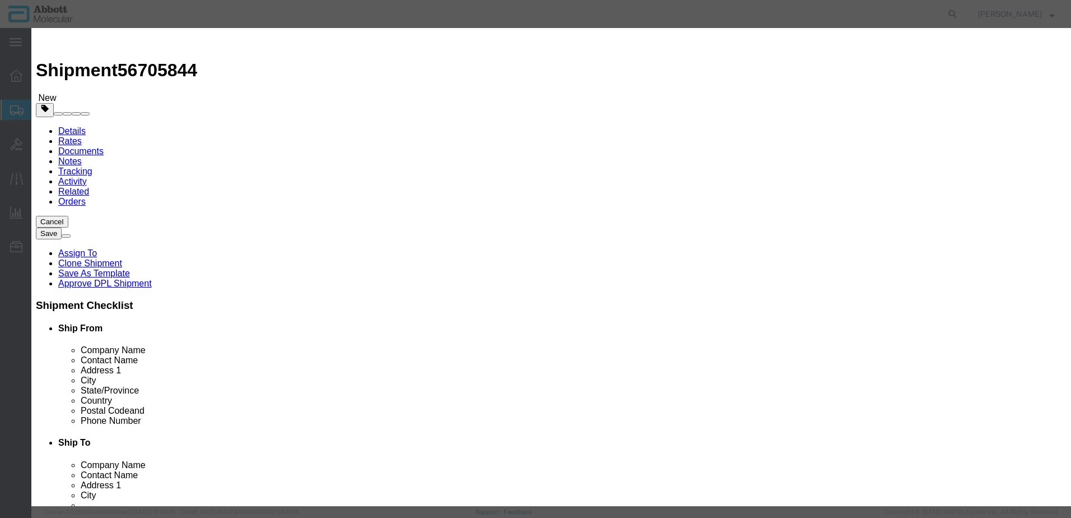
type input "3822190080"
click input "text"
type input "EAR99"
select select "BIS"
select select "NLR"
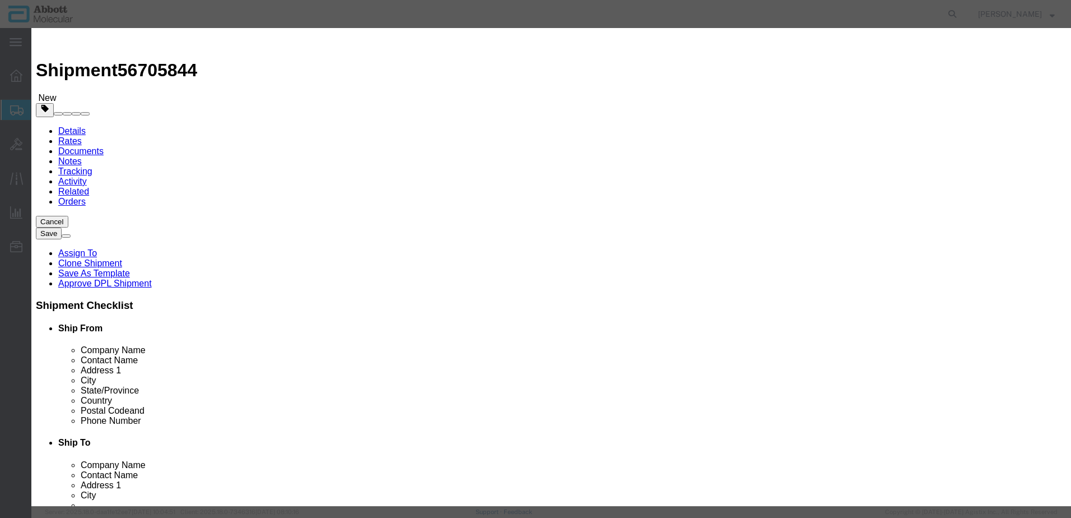
click div "Product Name 09N48-020IUO 09N48-020IUO Pieces 2 Select Bag Barrels 100Board Fee…"
click button "Save & Close"
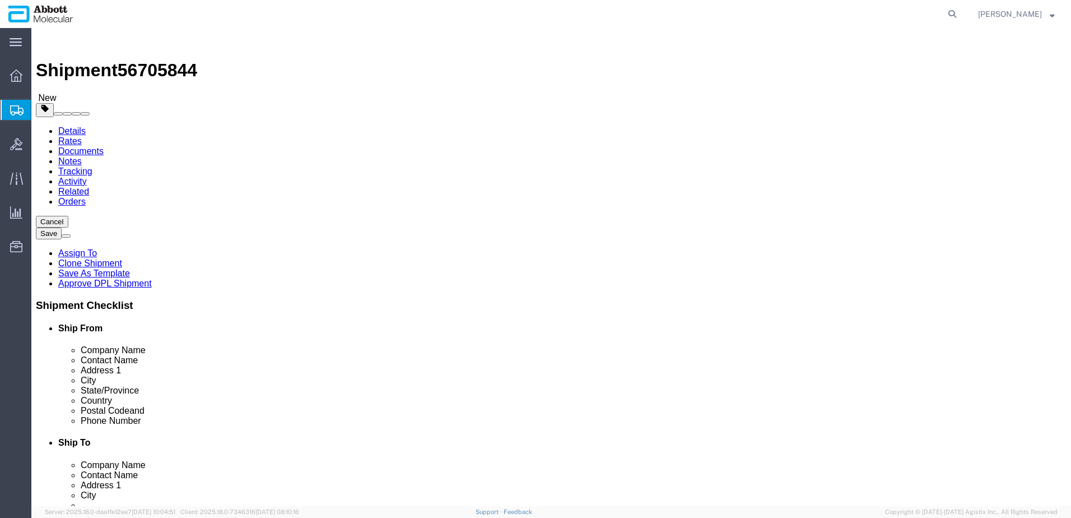
click button "Continue"
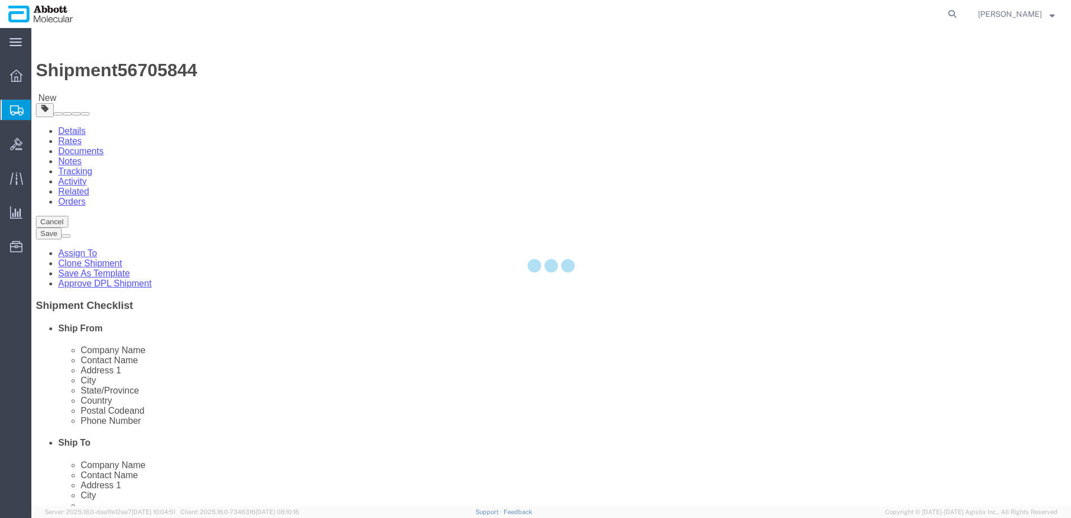
select select
select select "COSTCENTER"
select select "60371"
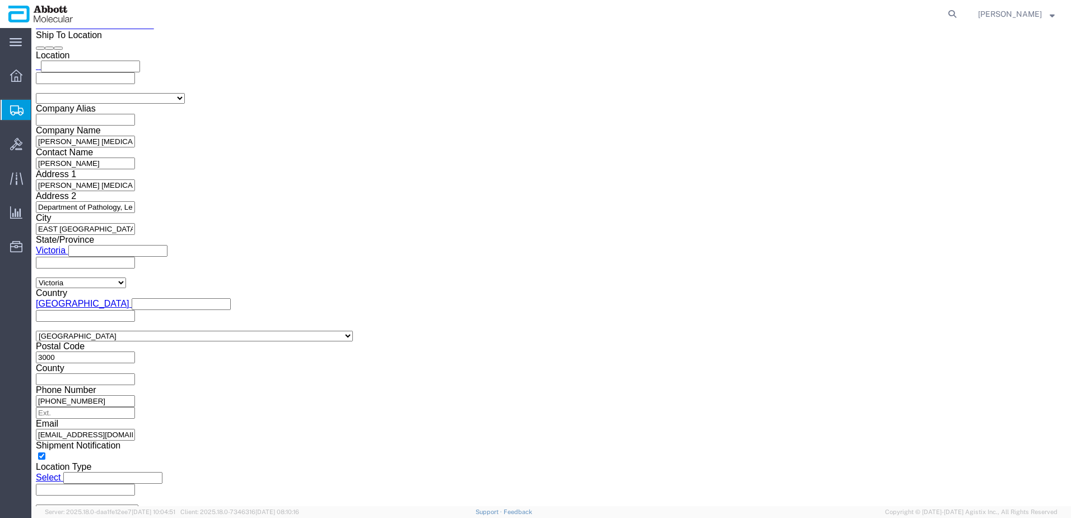
scroll to position [1494, 0]
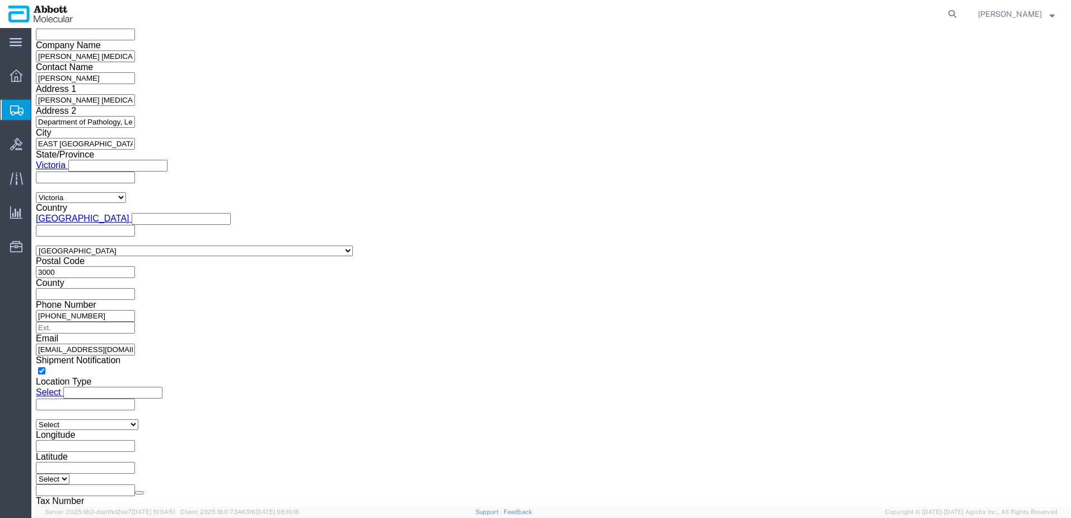
click button "Upload"
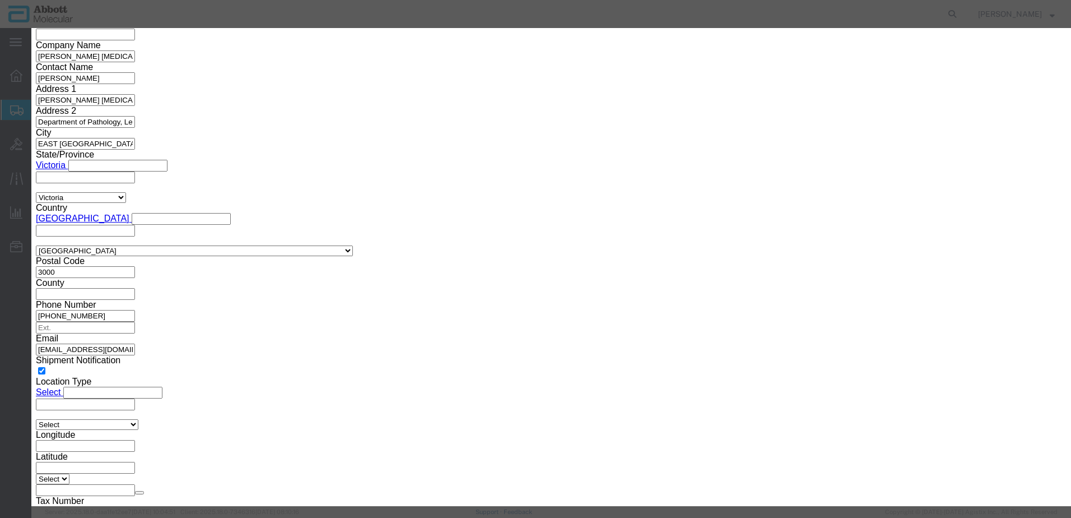
click button "Browse"
type input "C:\fakepath\22C0808292025 SLI DSV.pdf"
click button "Upload"
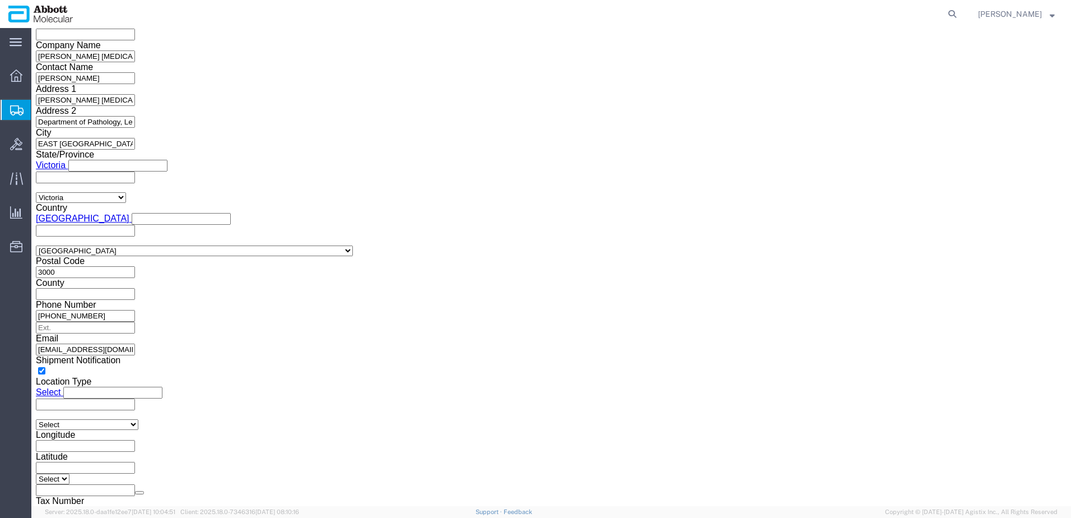
drag, startPoint x: 32, startPoint y: 14, endPoint x: 156, endPoint y: 21, distance: 124.6
click h1 "Shipment 56705844"
copy h1 "Shipment 56705844"
click button "Rate Shipment"
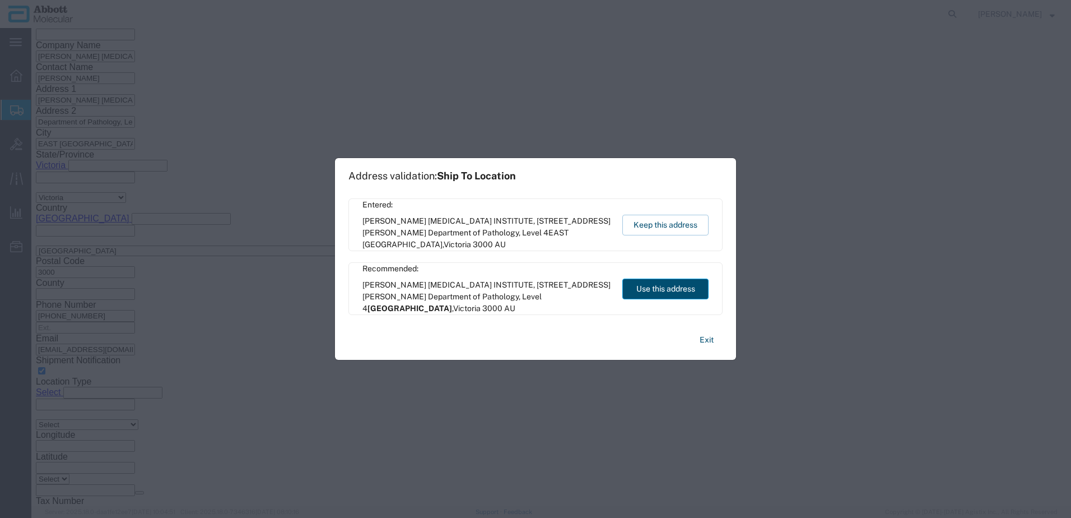
click at [650, 290] on button "Use this address" at bounding box center [665, 288] width 86 height 21
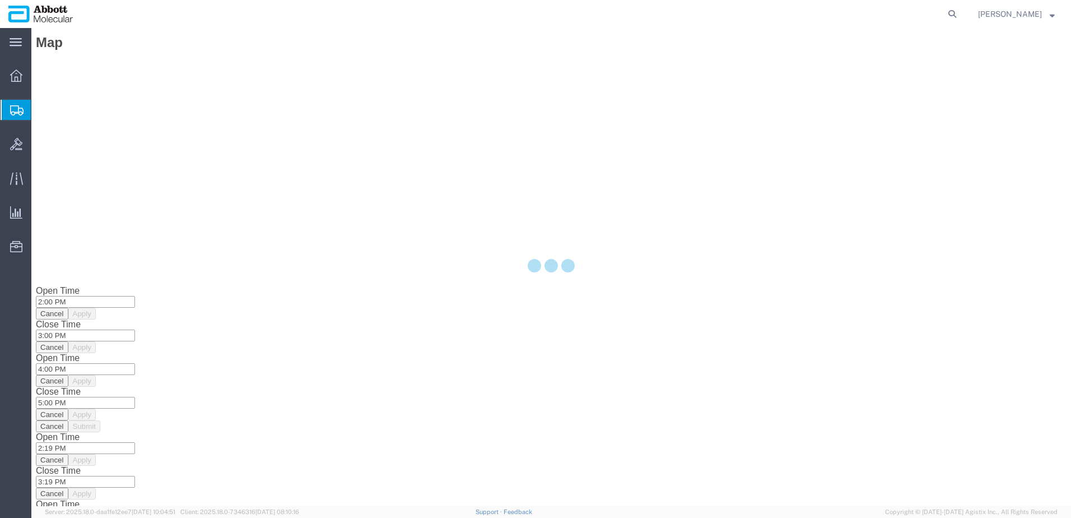
scroll to position [0, 0]
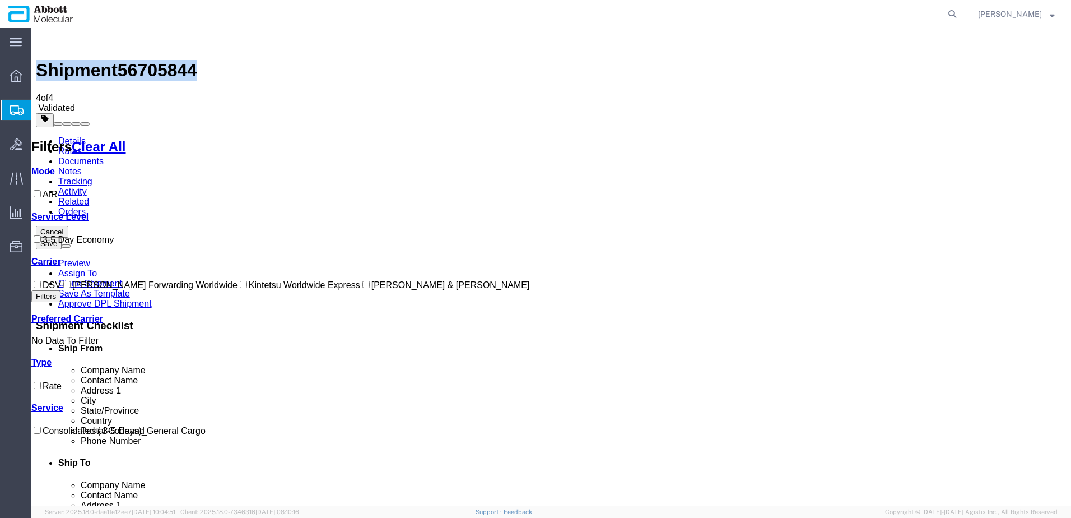
click at [41, 281] on input "DSV" at bounding box center [37, 284] width 7 height 7
checkbox input "true"
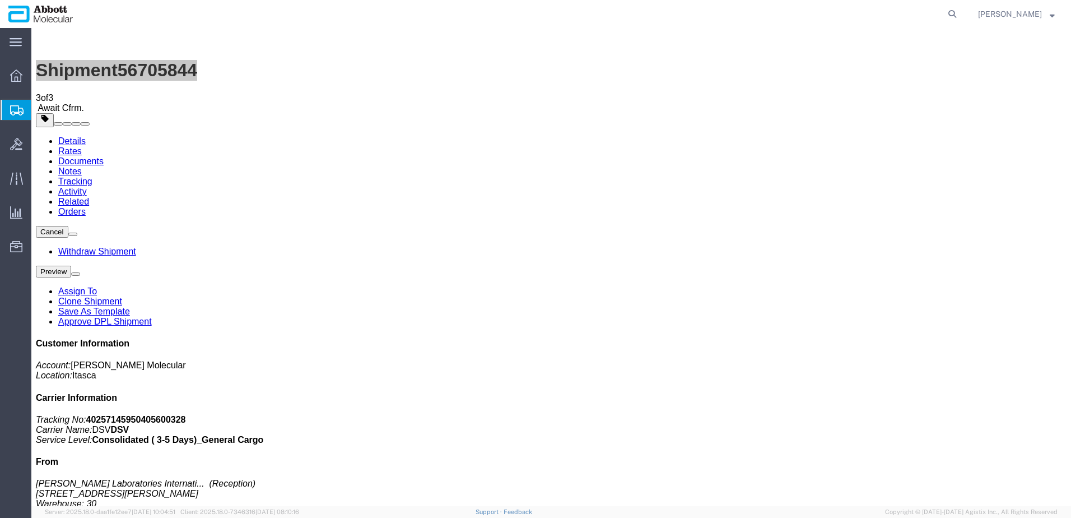
click at [0, 0] on span "Create from Template" at bounding box center [0, 0] width 0 height 0
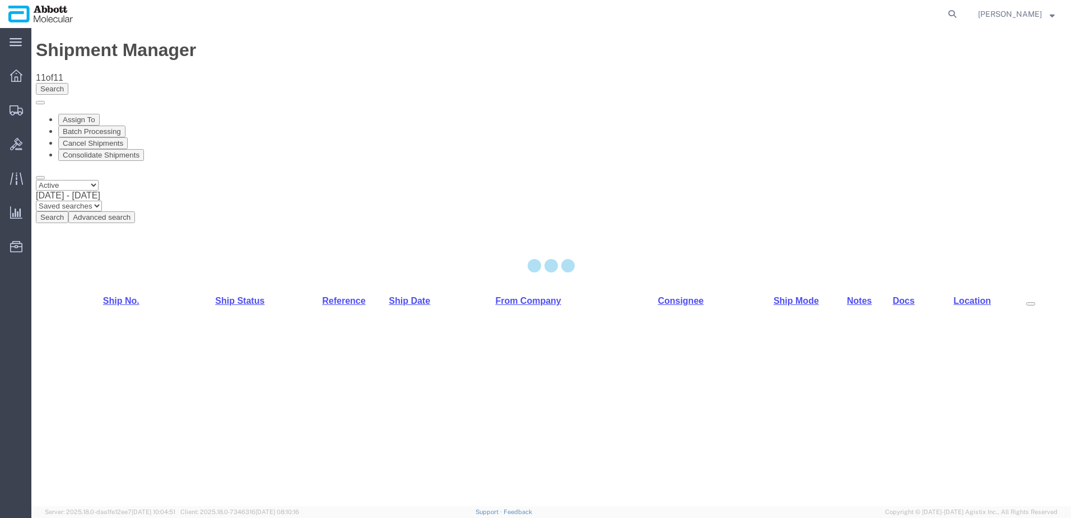
select select "48451"
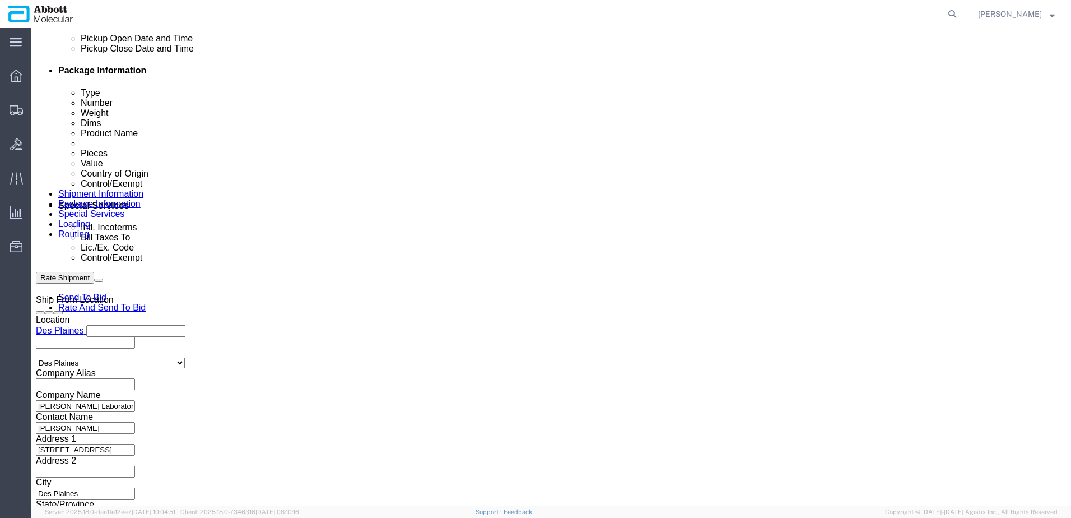
scroll to position [560, 0]
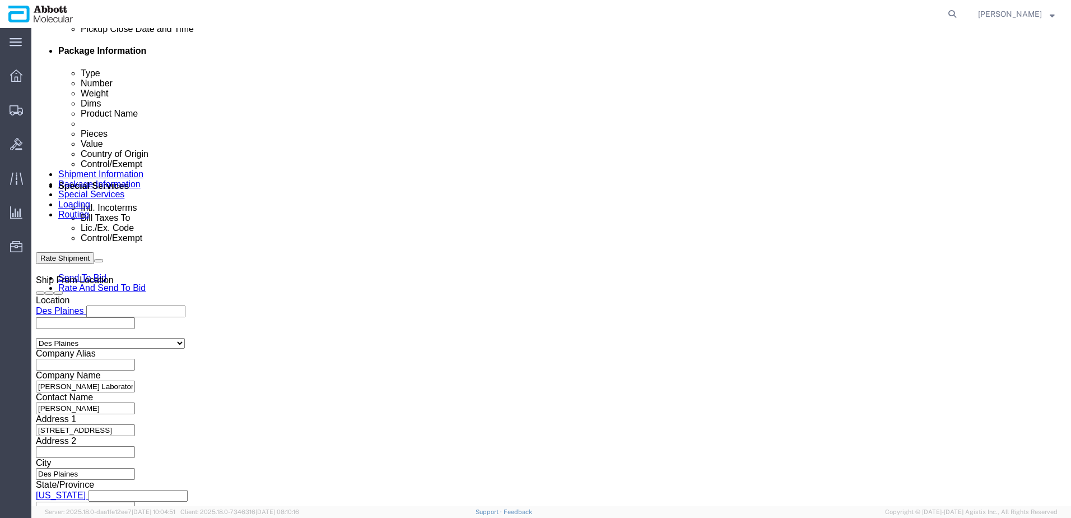
click input "text"
paste input "NB [DATE]"
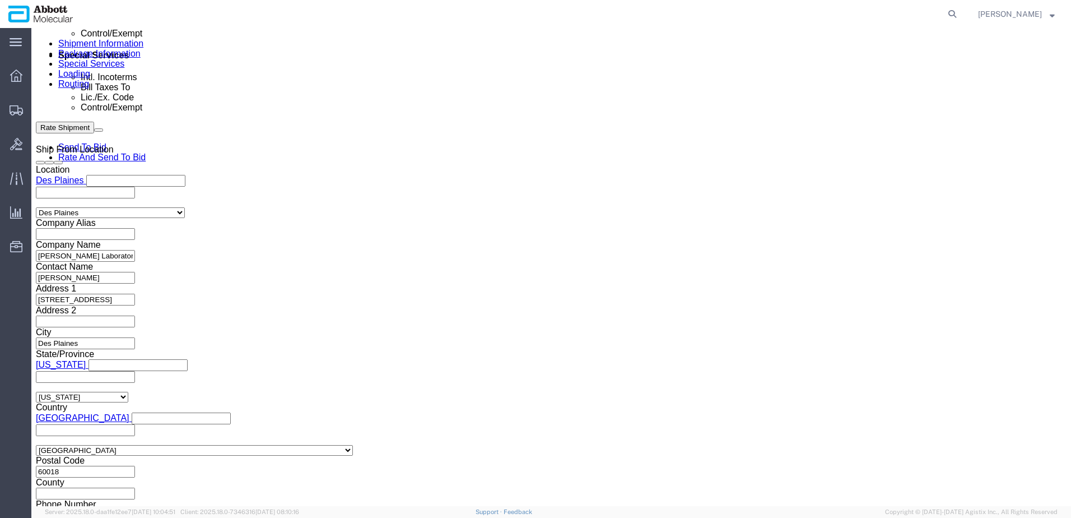
scroll to position [700, 0]
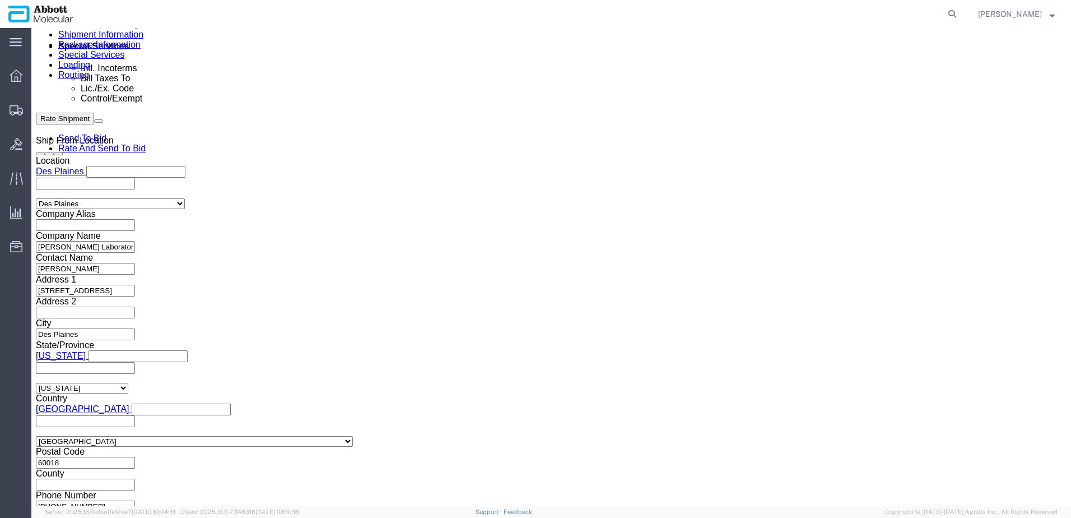
type input "NB [DATE]"
click button "Continue"
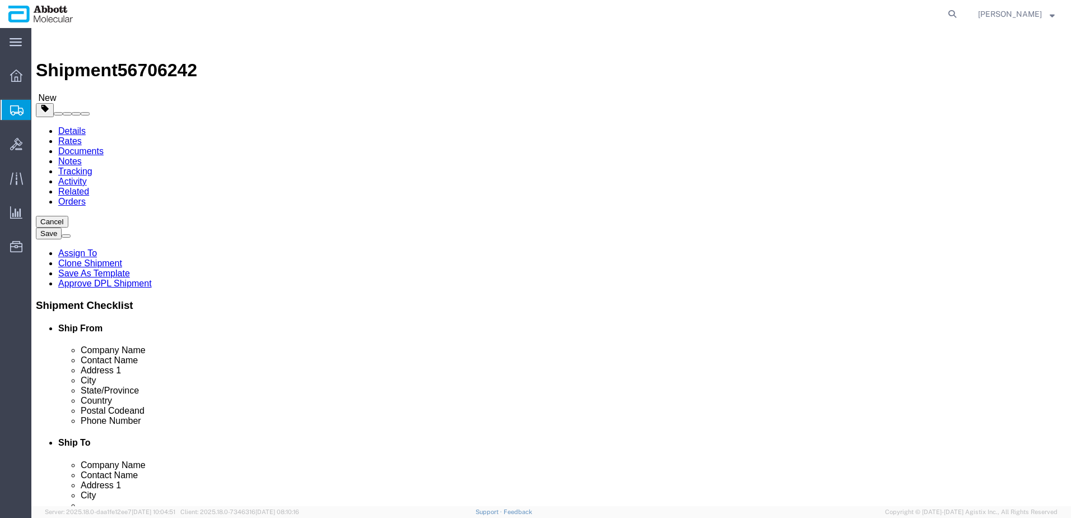
click select "Select Box (B) Box (C) Box (D) Cardboard Box(es) Crate (Instrument) Crate(s) En…"
select select "BOXC"
click select "Select Box (B) Box (C) Box (D) Cardboard Box(es) Crate (Instrument) Crate(s) En…"
type input "22.00"
type input "18.00"
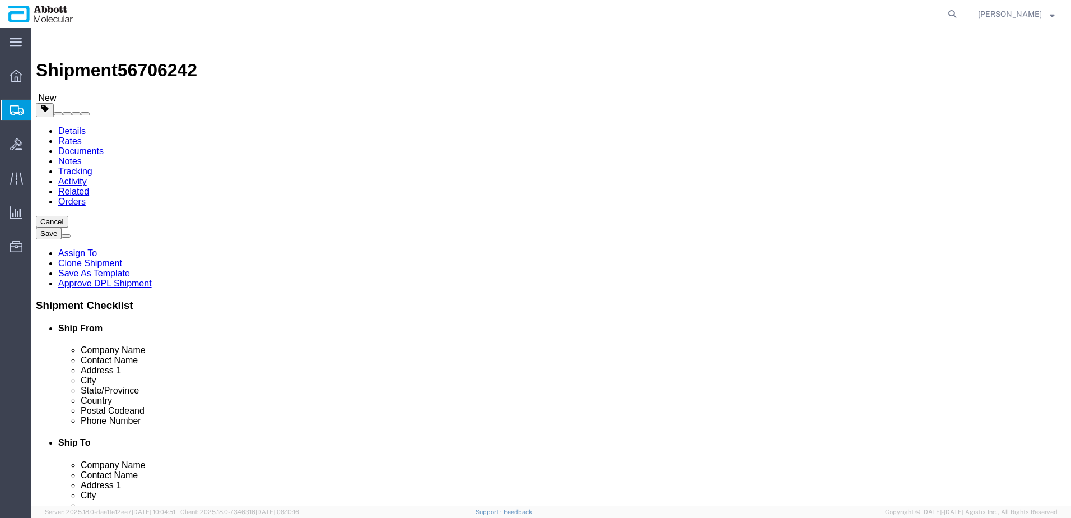
type input "18.00"
drag, startPoint x: 179, startPoint y: 261, endPoint x: 44, endPoint y: 254, distance: 134.6
click div "Weight 0.00 Select kgs lbs Ship. t°"
type input "18"
click input "checkbox"
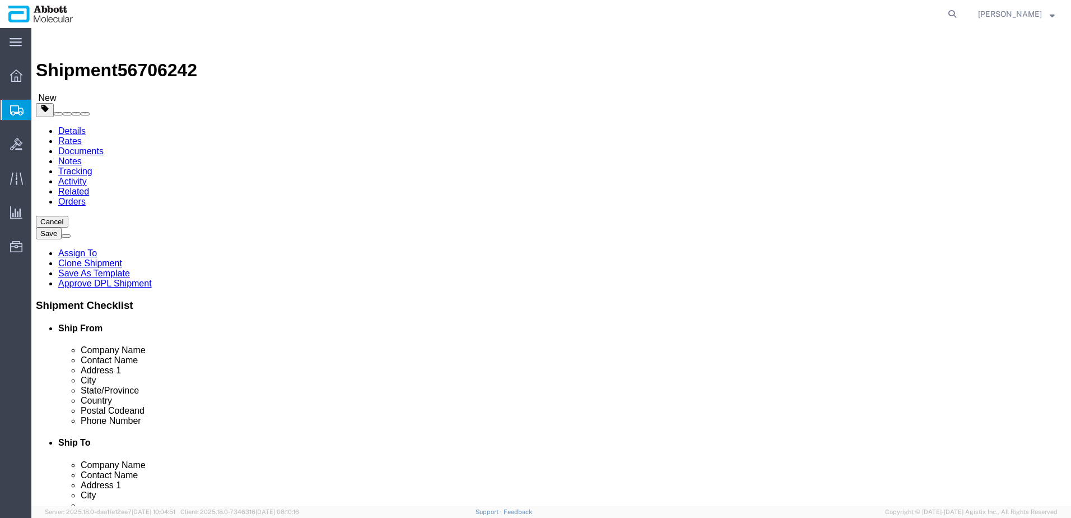
checkbox input "true"
drag, startPoint x: 175, startPoint y: 283, endPoint x: 176, endPoint y: 292, distance: 9.1
type input "FROZEN"
click link "Add Content"
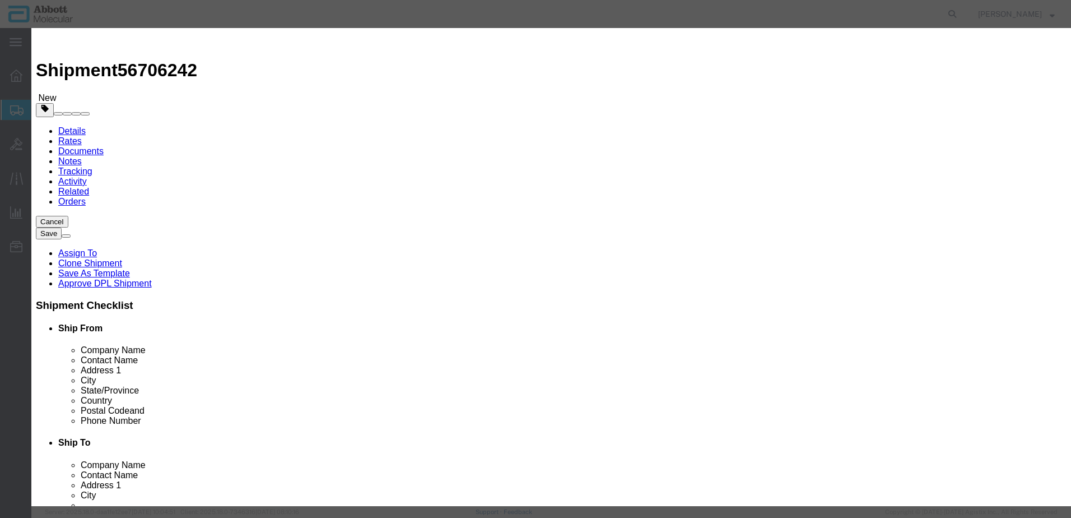
click input "text"
type input "08N5090"
click strong "08N5090"
select select
checkbox input "false"
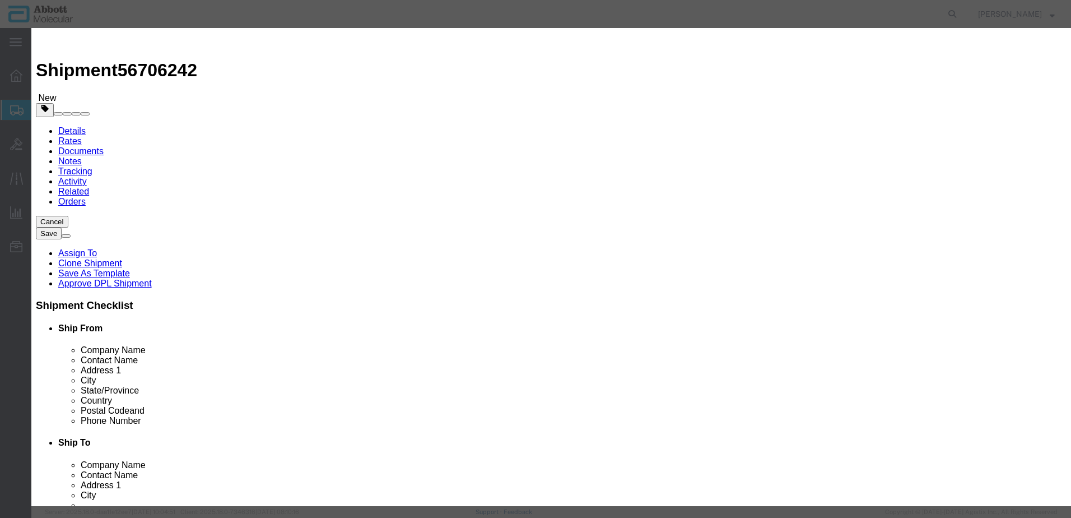
select select "US"
type input "FROM_2_TO_8"
type input "3822190080"
select select "BIS"
checkbox input "false"
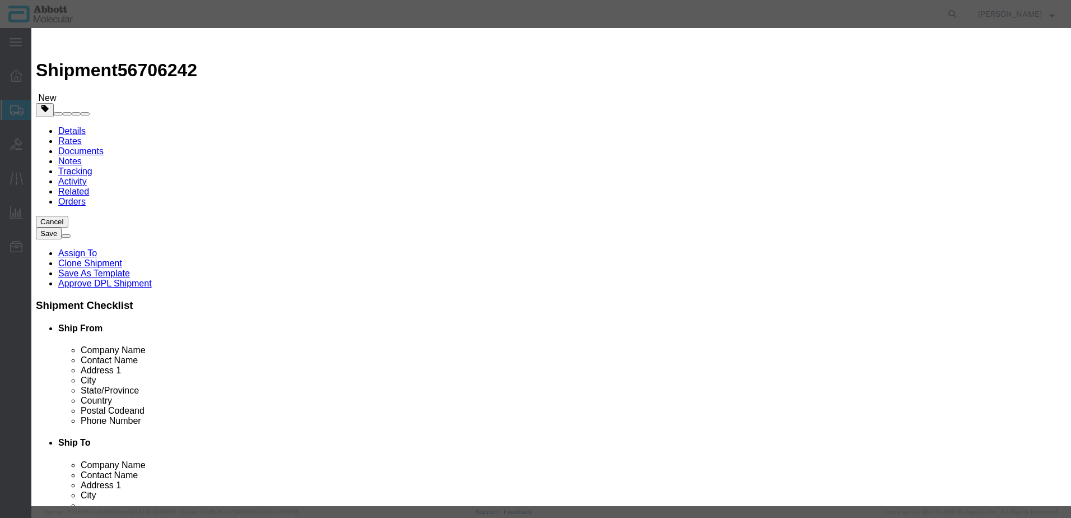
checkbox input "false"
type input "08N5090"
type textarea "Alinity m HCV AMP Kit"
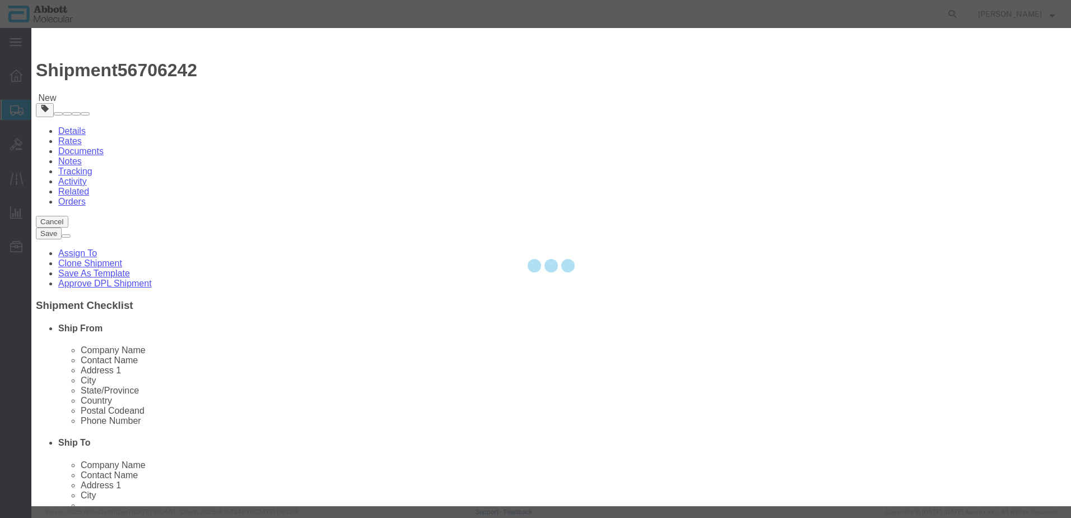
select select "NLR"
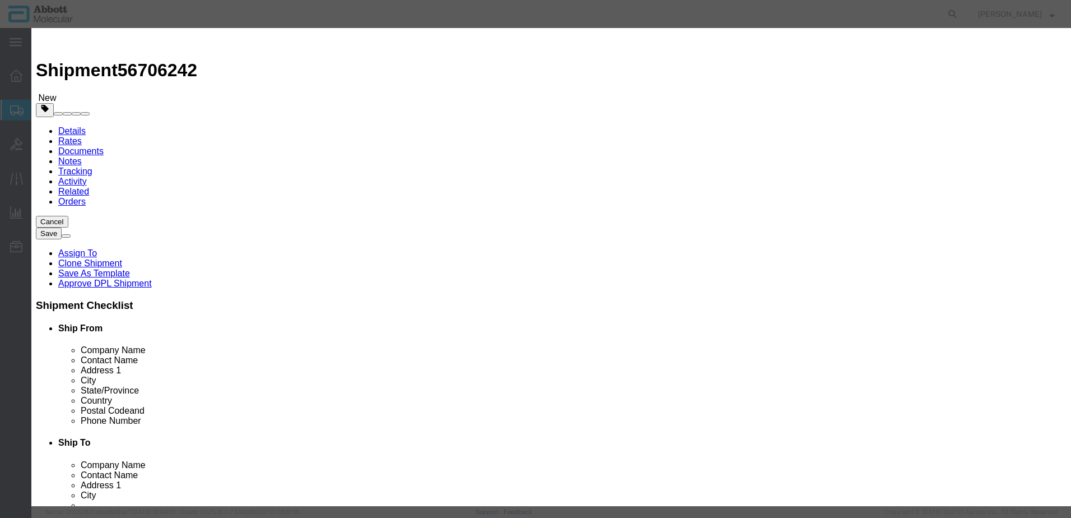
type input "08N5090"
type input "1"
select select "70"
click select "Select Account Type Activity ID Airline Appointment Number ASN Batch Number Bil…"
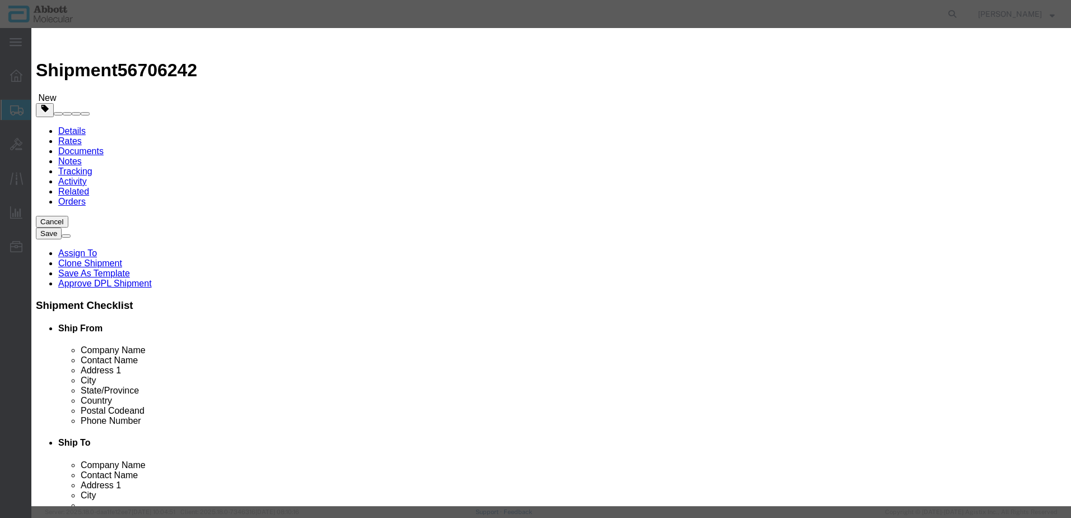
select select "BATCH_NUMBER"
click select "Select Account Type Activity ID Airline Appointment Number ASN Batch Number Bil…"
type input "420155"
click button "Save & Close"
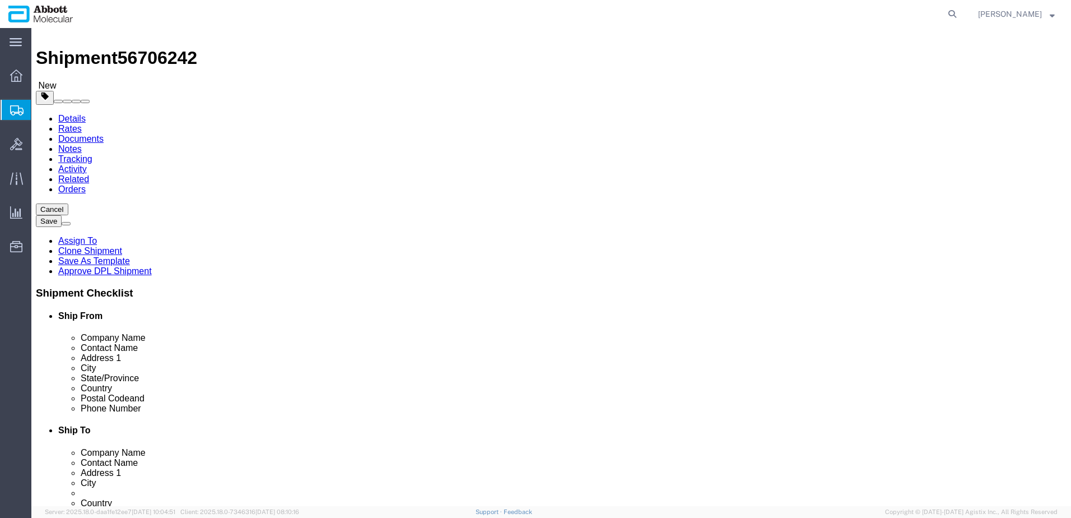
scroll to position [25, 0]
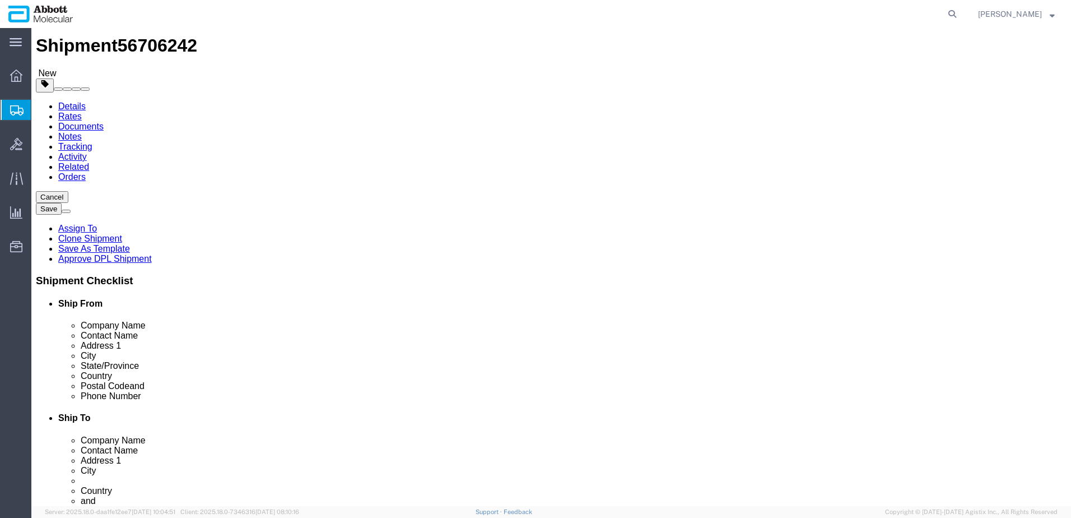
click button "Continue"
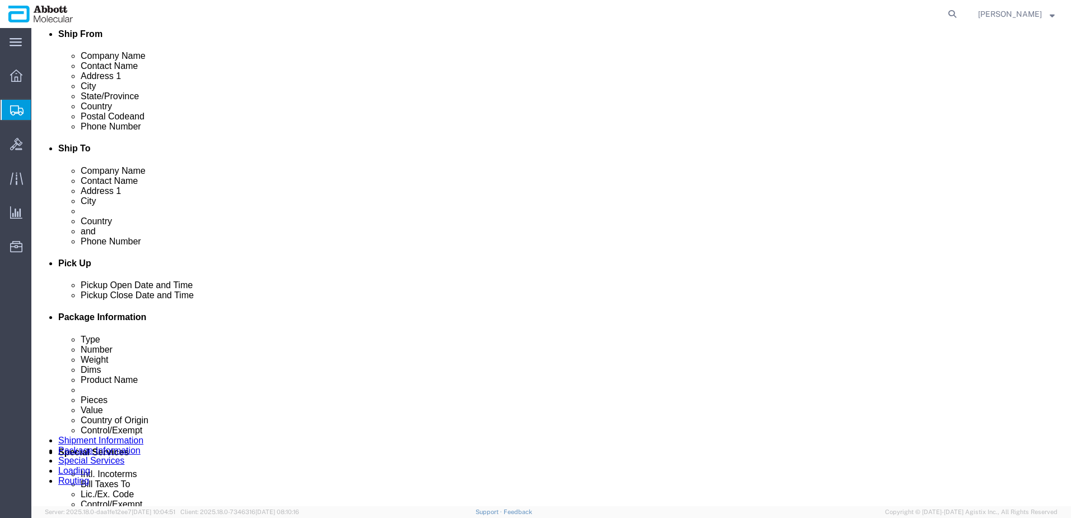
scroll to position [305, 0]
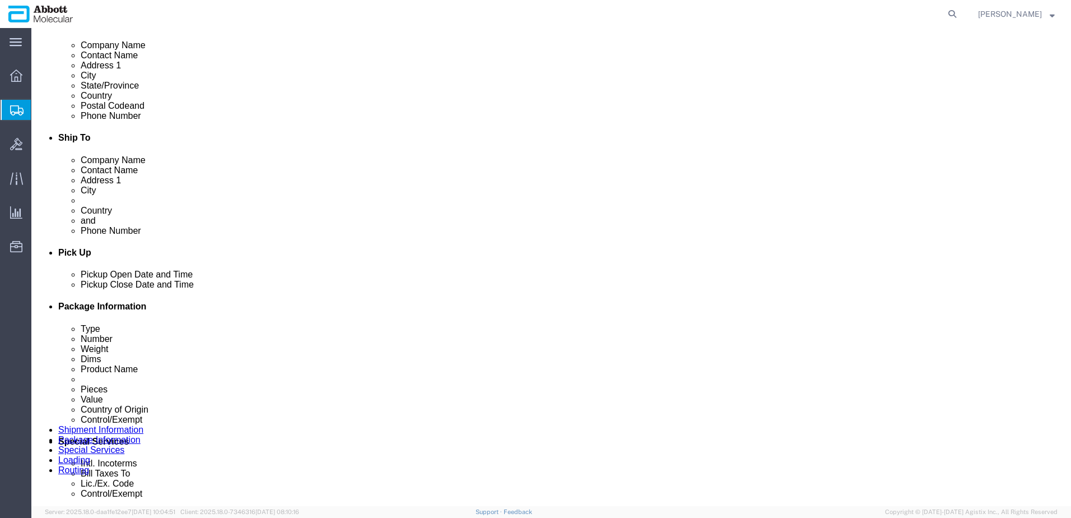
click select "Select Carriage Insurance Paid Carriage Paid To Cost and Freight Cost Insurance…"
select select "DAP"
click select "Select Carriage Insurance Paid Carriage Paid To Cost and Freight Cost Insurance…"
select select "SHIP"
select select "RCPN"
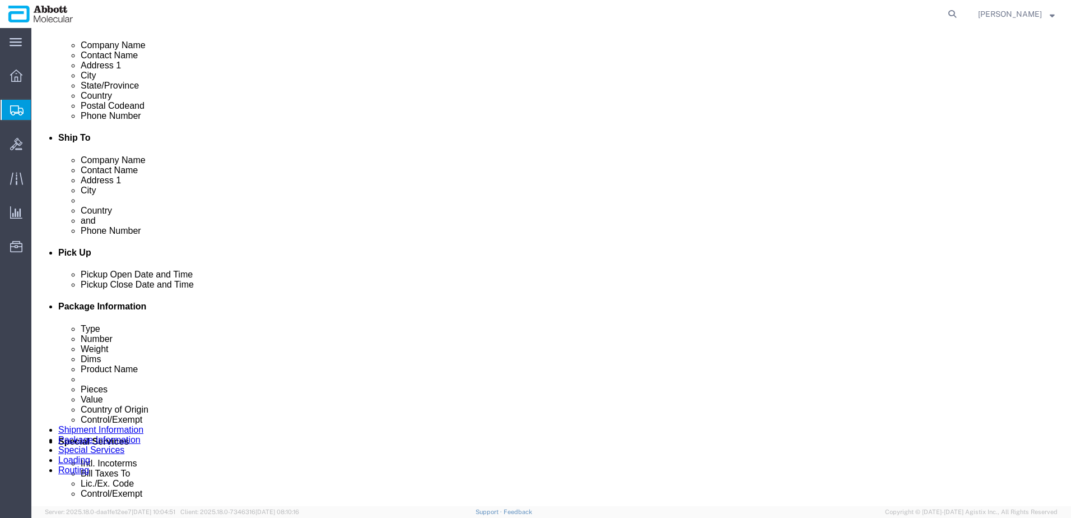
click div "Billing"
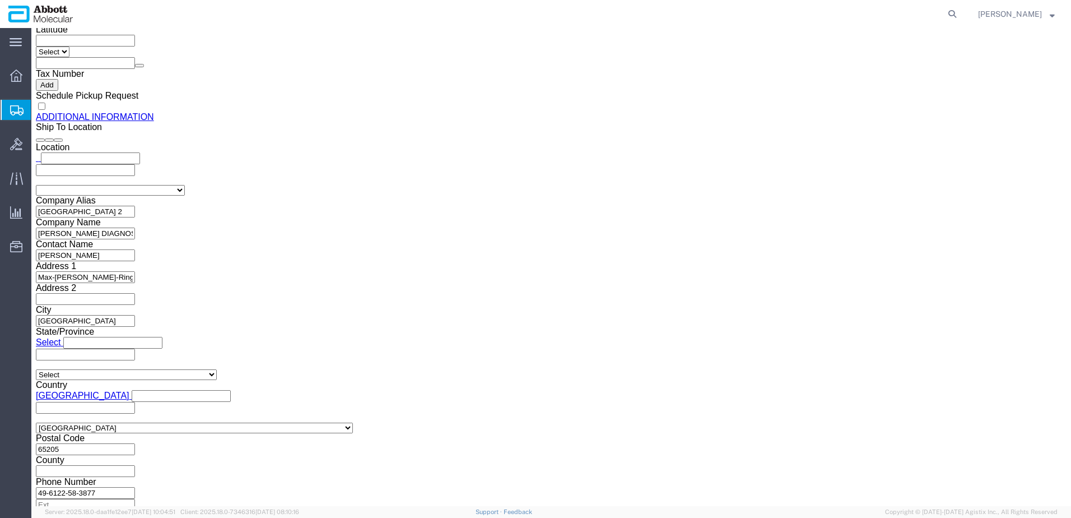
scroll to position [1558, 0]
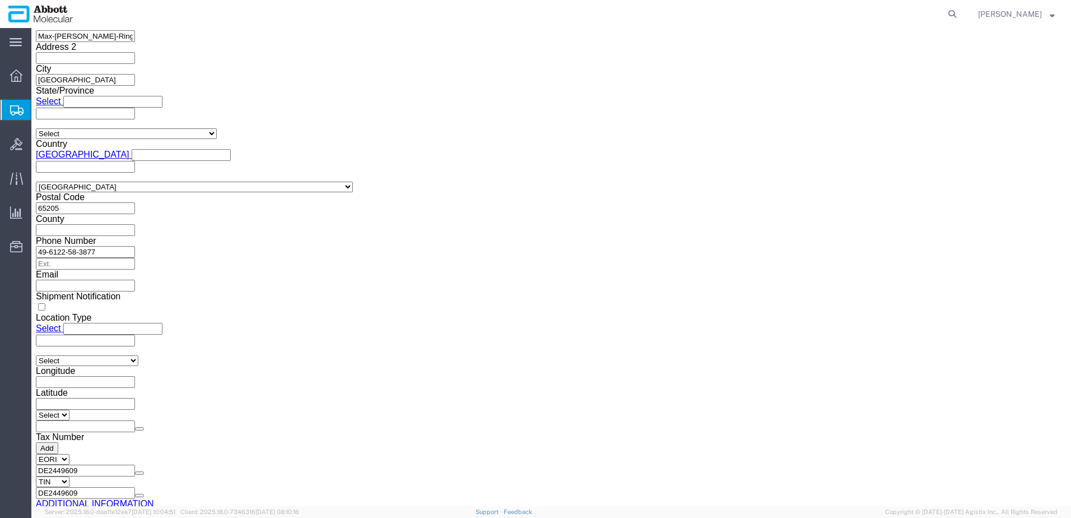
click button "Upload"
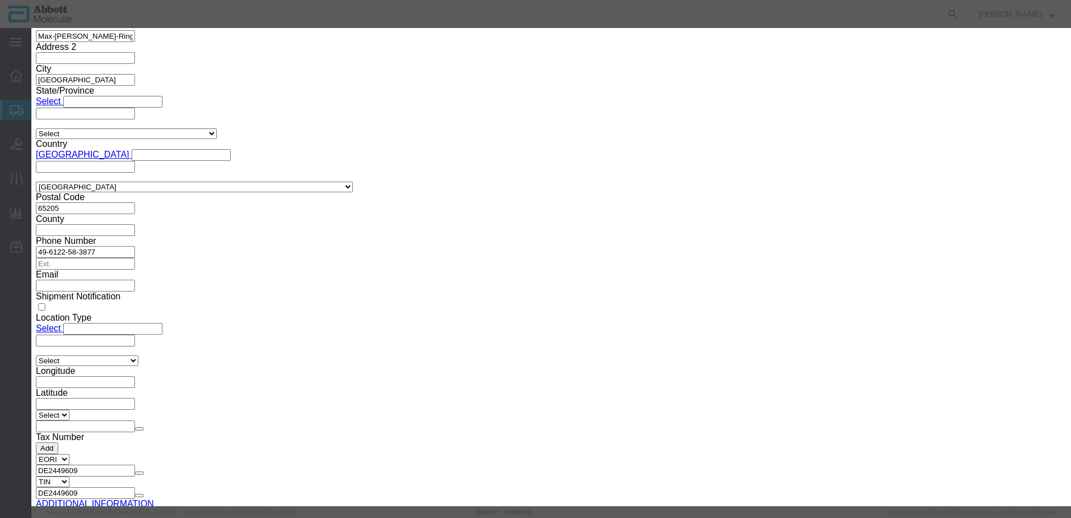
click button "Browse"
type input "C:\fakepath\NB [DATE] SLI DSV.pdf"
click button "Upload"
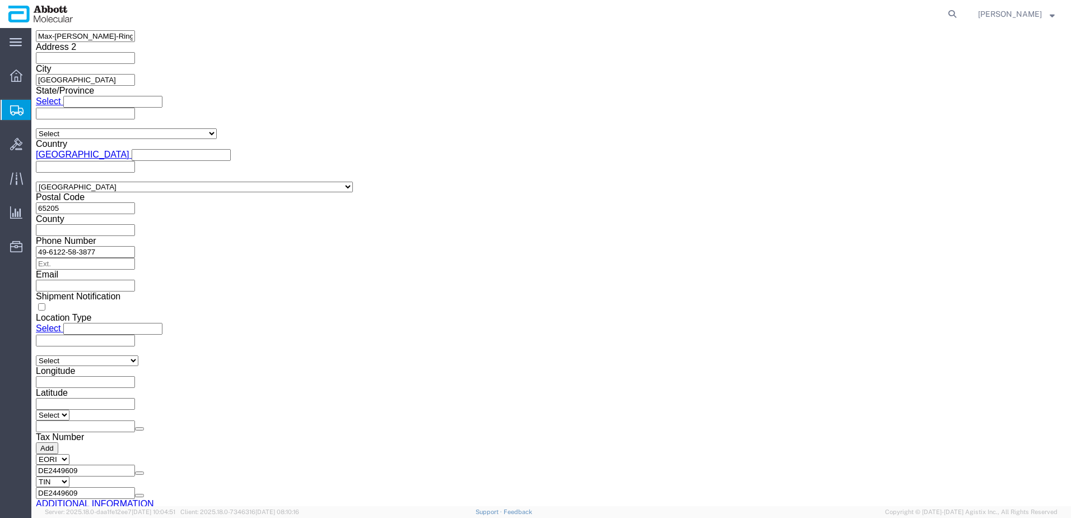
drag, startPoint x: 27, startPoint y: 18, endPoint x: 154, endPoint y: 20, distance: 127.2
click div "Shipment 56706242 New"
copy h1 "Shipment 56706242"
click button "Rate Shipment"
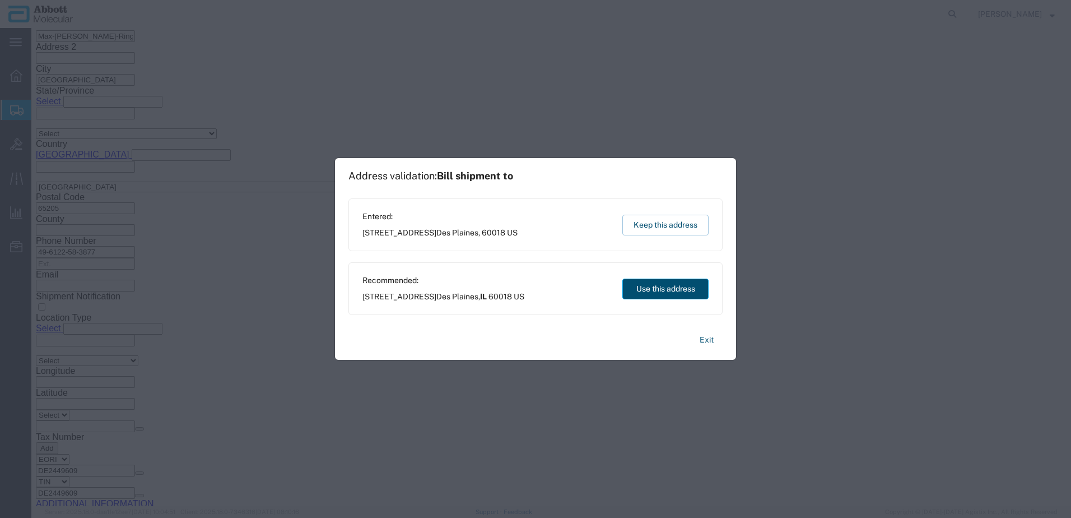
click at [672, 293] on button "Use this address" at bounding box center [665, 288] width 86 height 21
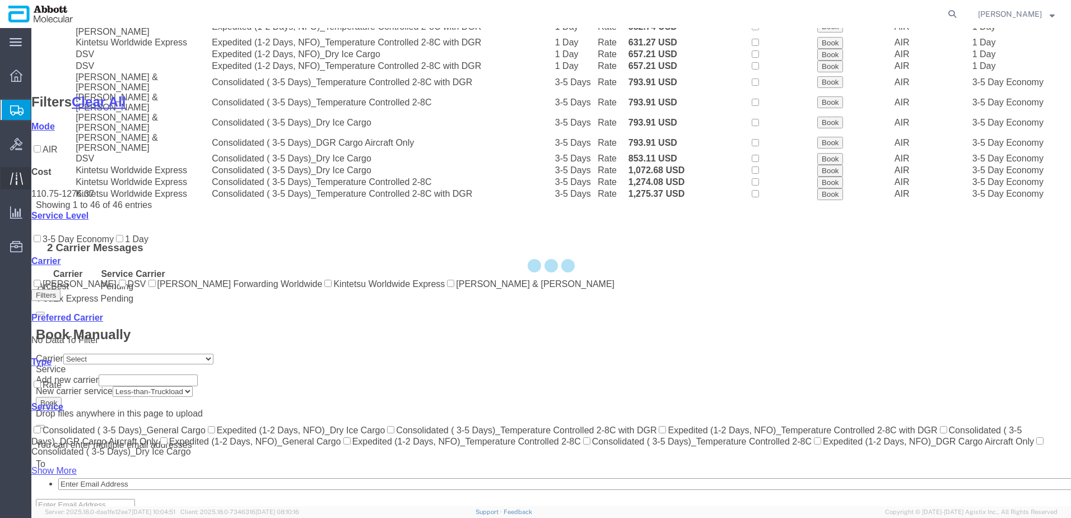
scroll to position [766, 0]
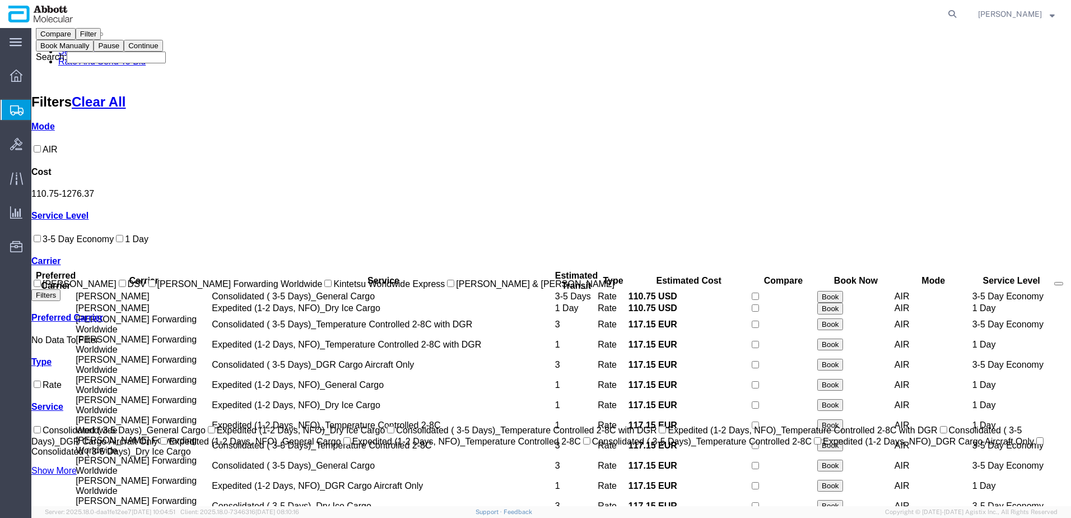
click at [119, 287] on input "DSV" at bounding box center [122, 283] width 7 height 7
checkbox input "true"
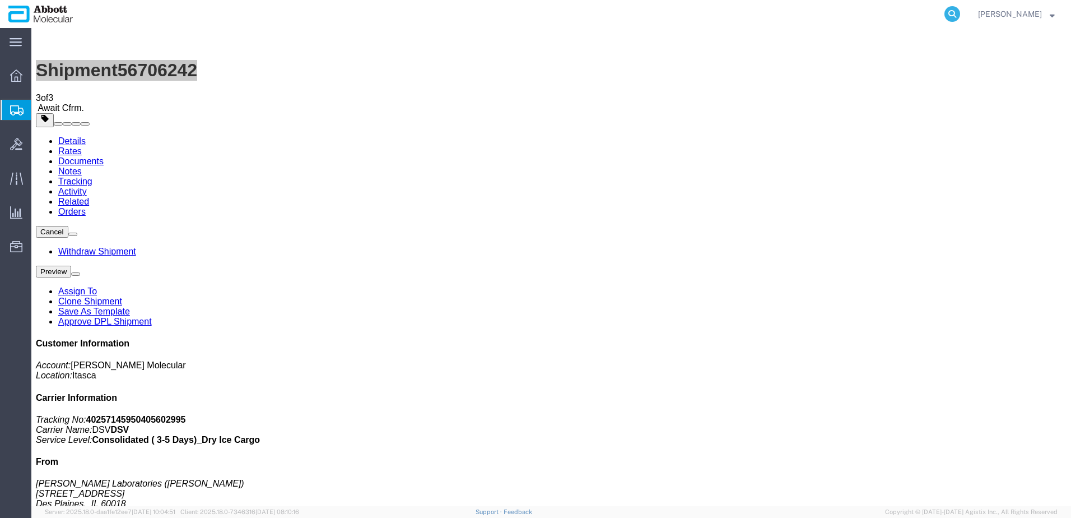
click at [960, 14] on icon at bounding box center [953, 14] width 16 height 16
click at [850, 16] on input "search" at bounding box center [774, 14] width 341 height 27
paste input "405910687739"
type input "405910687739"
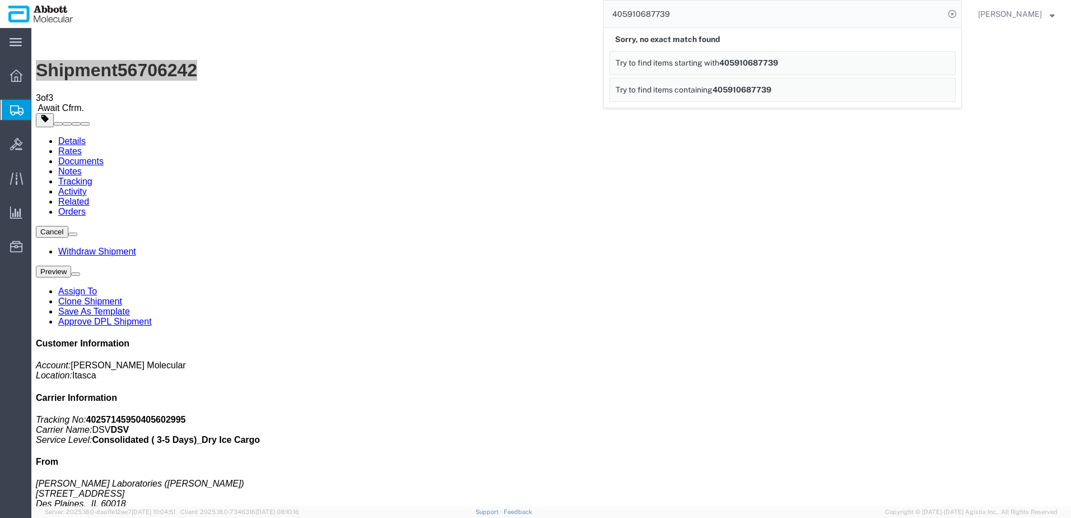
click at [752, 67] on span "405910687739" at bounding box center [748, 62] width 59 height 9
